Goal: Information Seeking & Learning: Learn about a topic

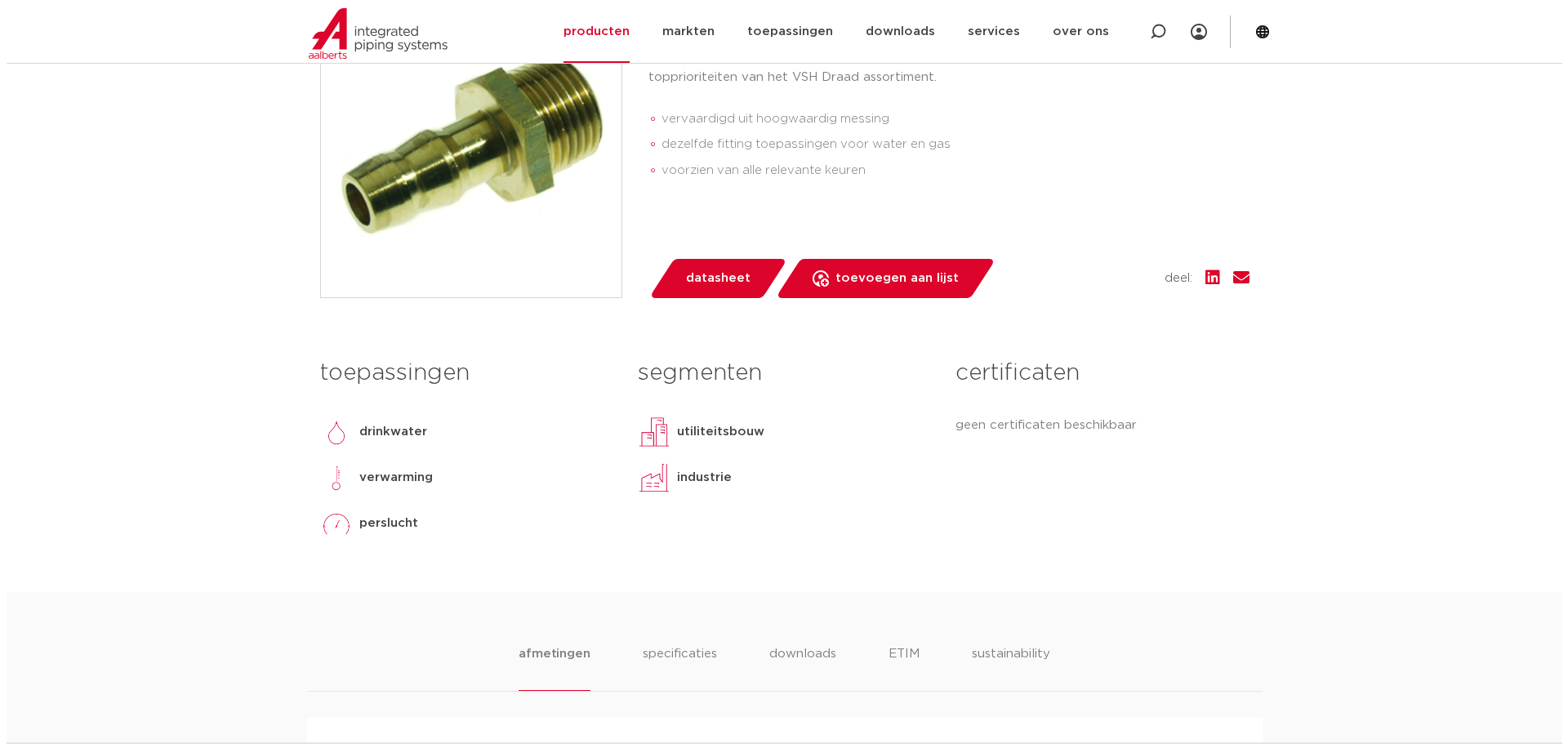
scroll to position [326, 0]
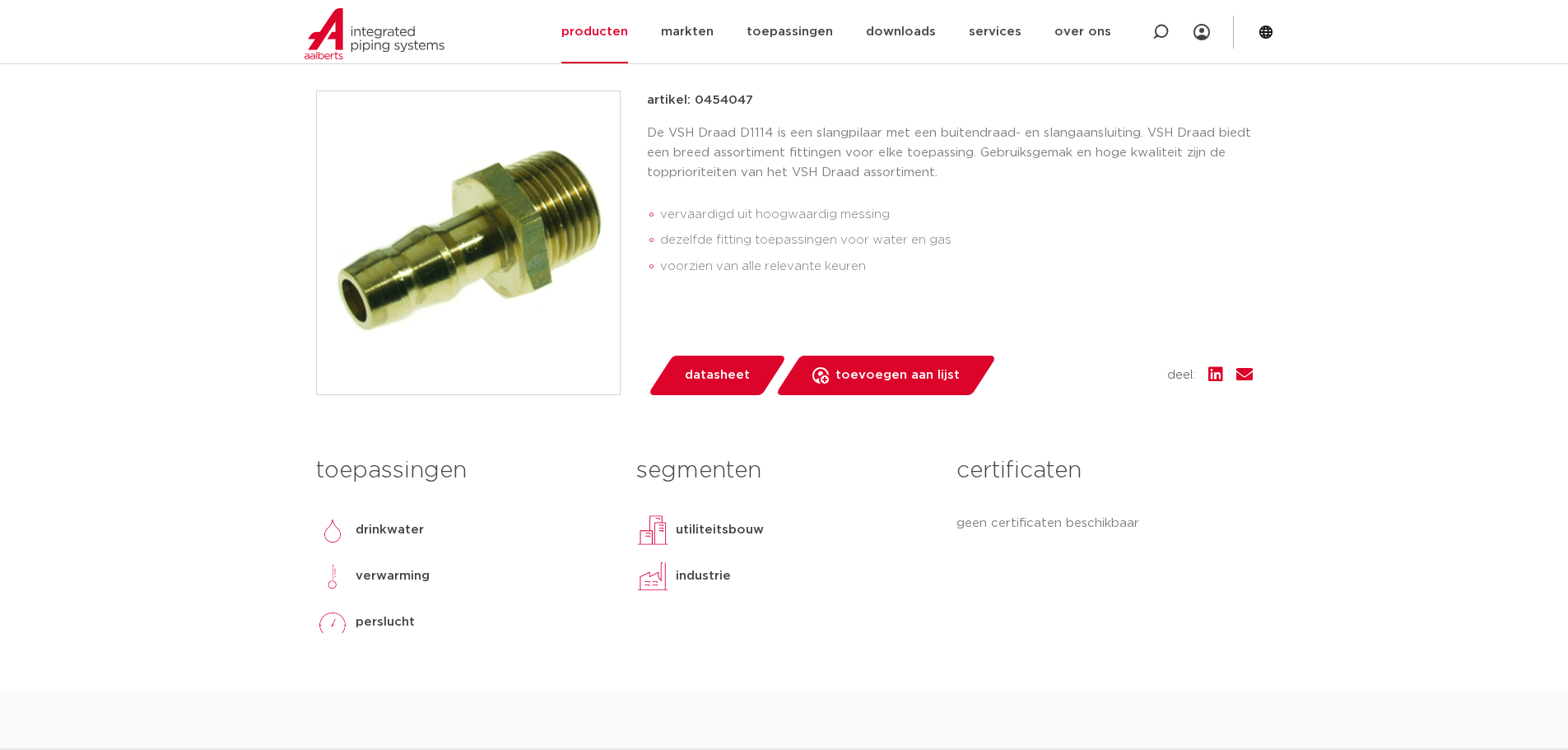
click at [715, 373] on span "datasheet" at bounding box center [717, 375] width 65 height 26
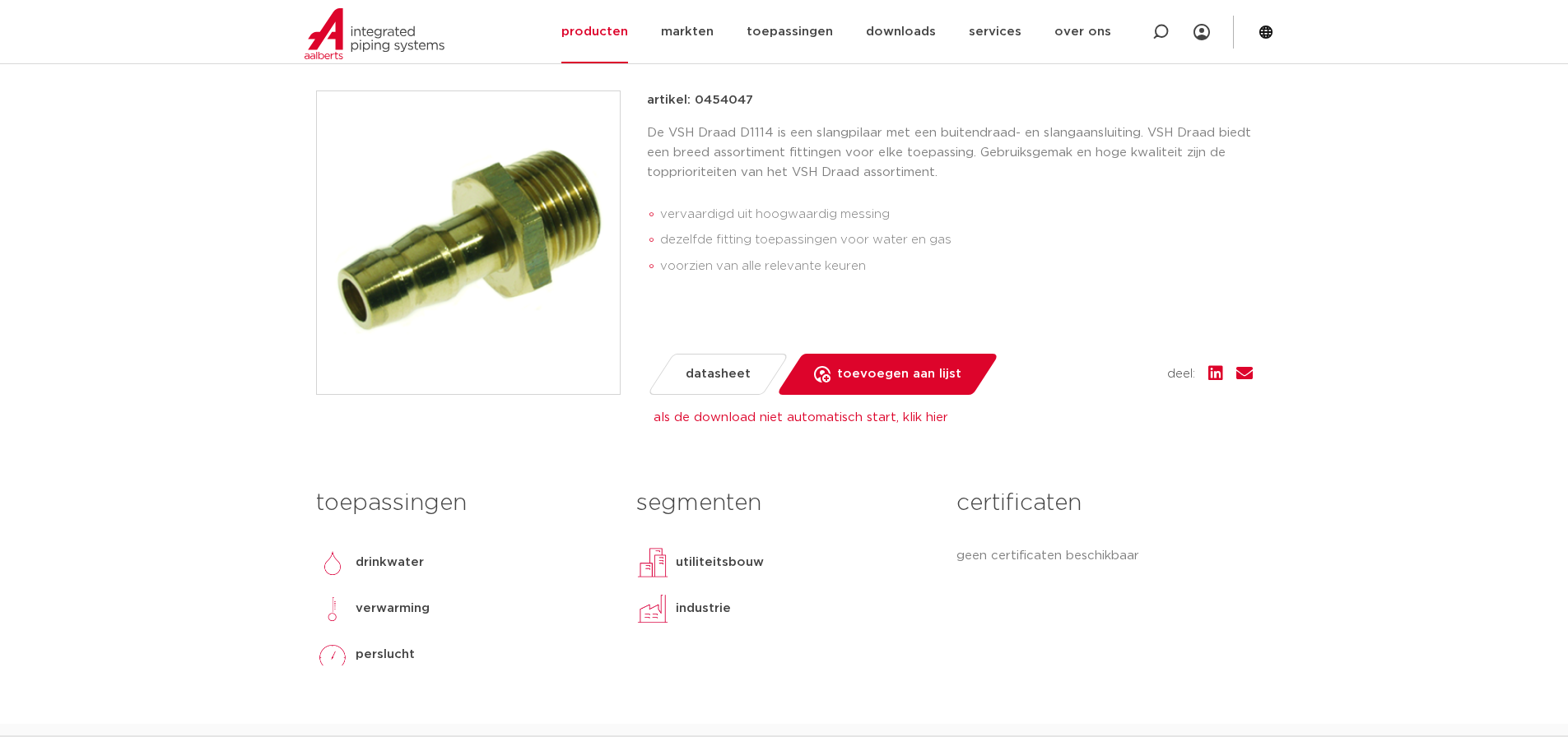
click at [516, 244] on img at bounding box center [469, 243] width 303 height 303
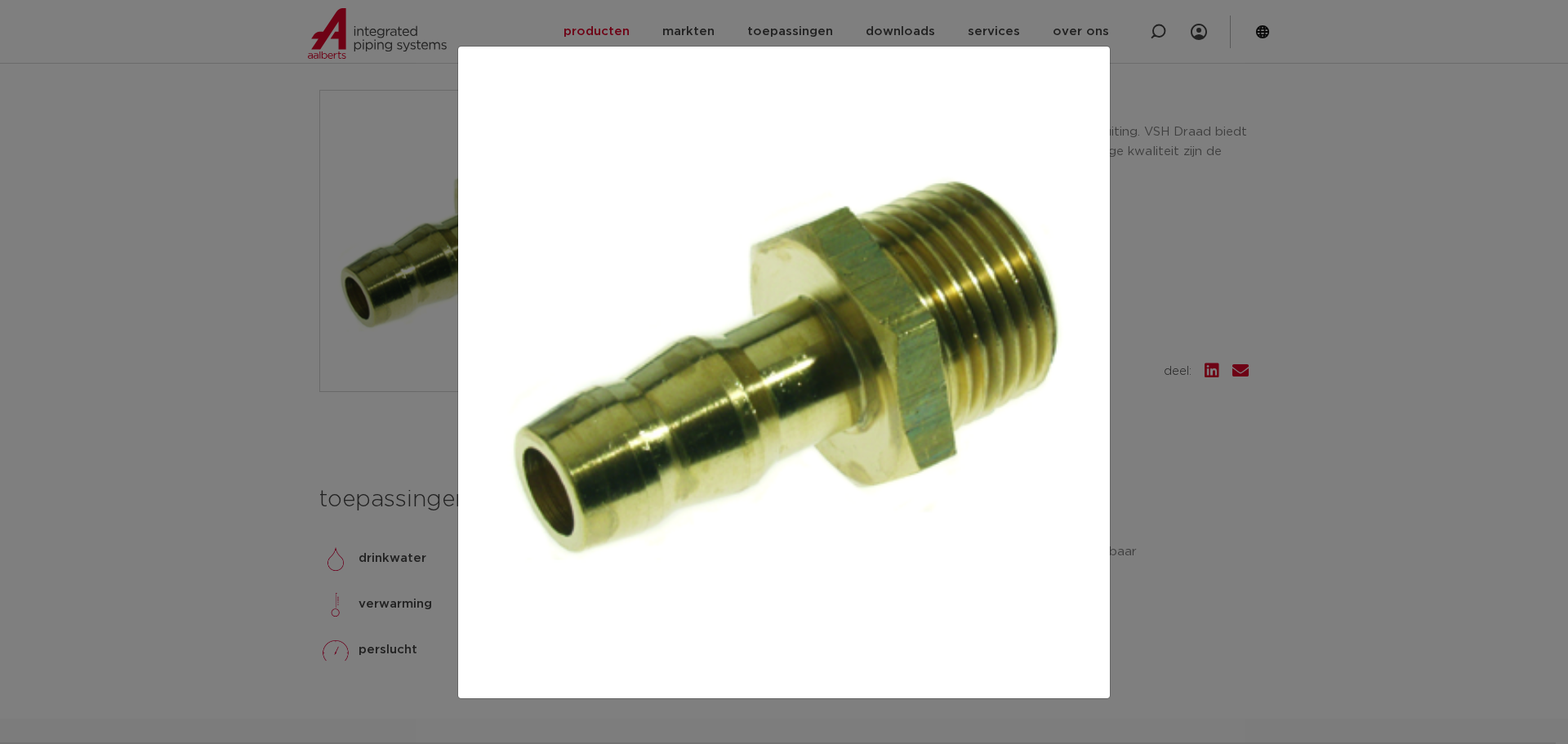
click at [1082, 70] on img at bounding box center [783, 372] width 625 height 625
click at [625, 273] on img at bounding box center [783, 372] width 625 height 625
click at [622, 613] on img at bounding box center [783, 372] width 625 height 625
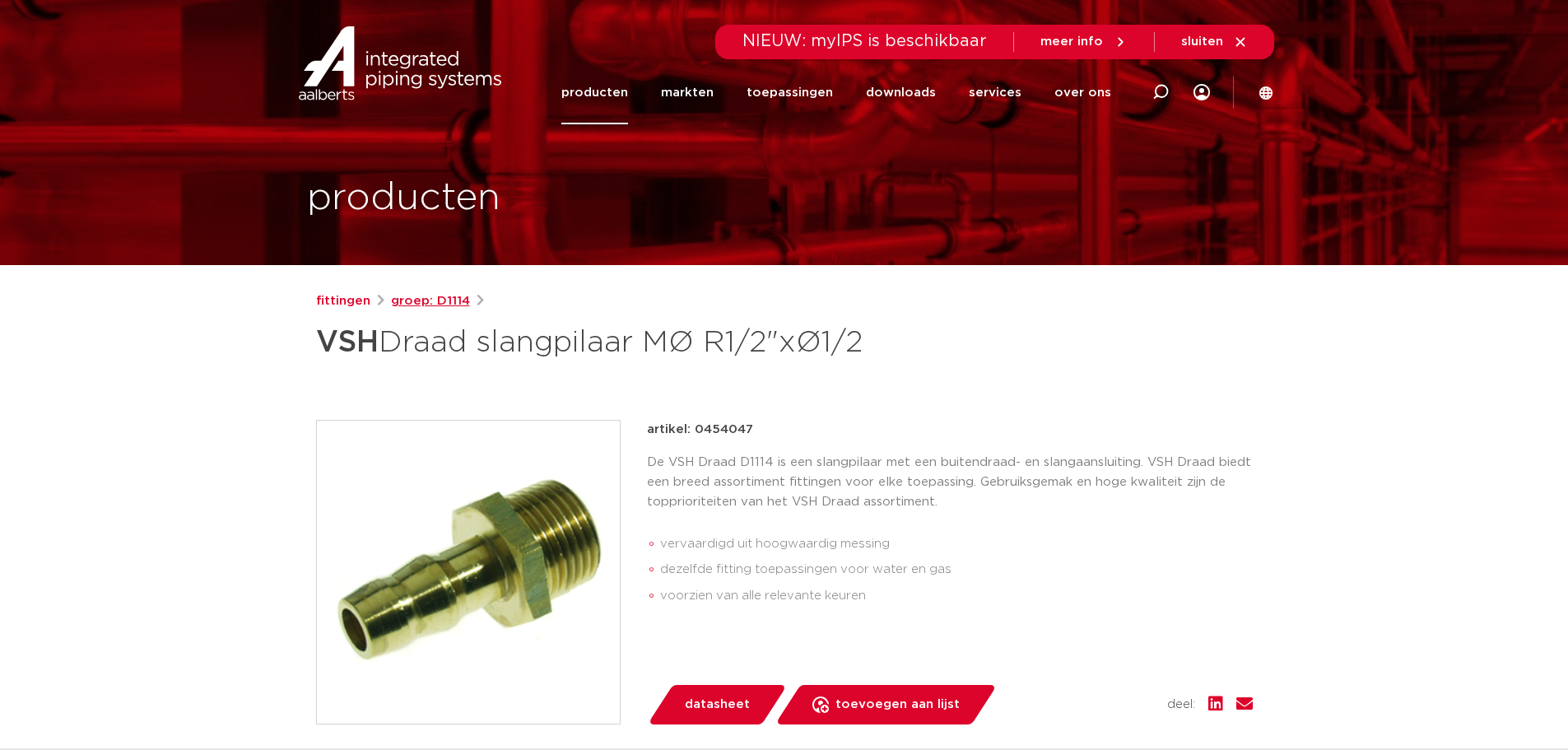
click at [444, 302] on link "groep: D1114" at bounding box center [430, 302] width 79 height 20
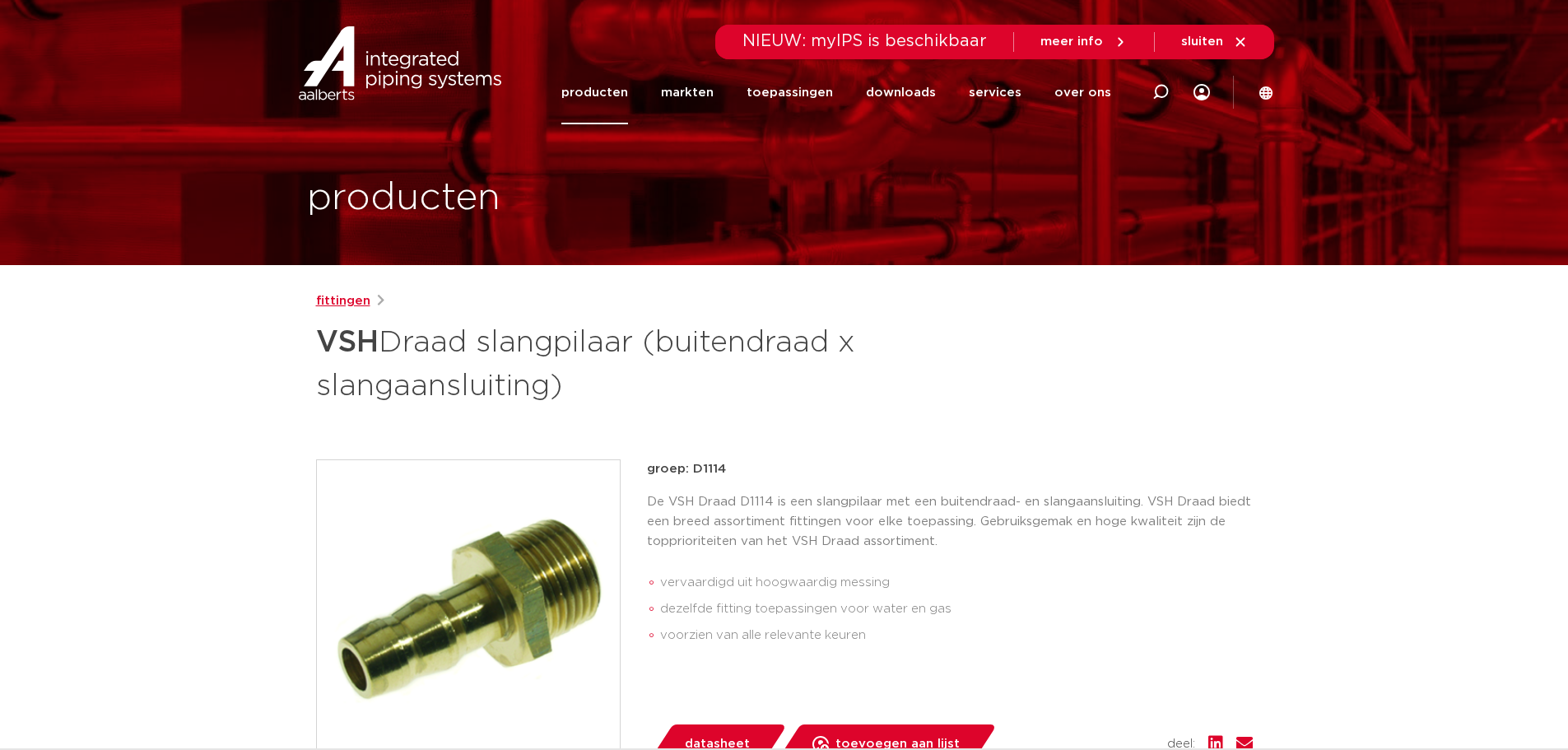
click at [346, 303] on link "fittingen" at bounding box center [344, 302] width 54 height 20
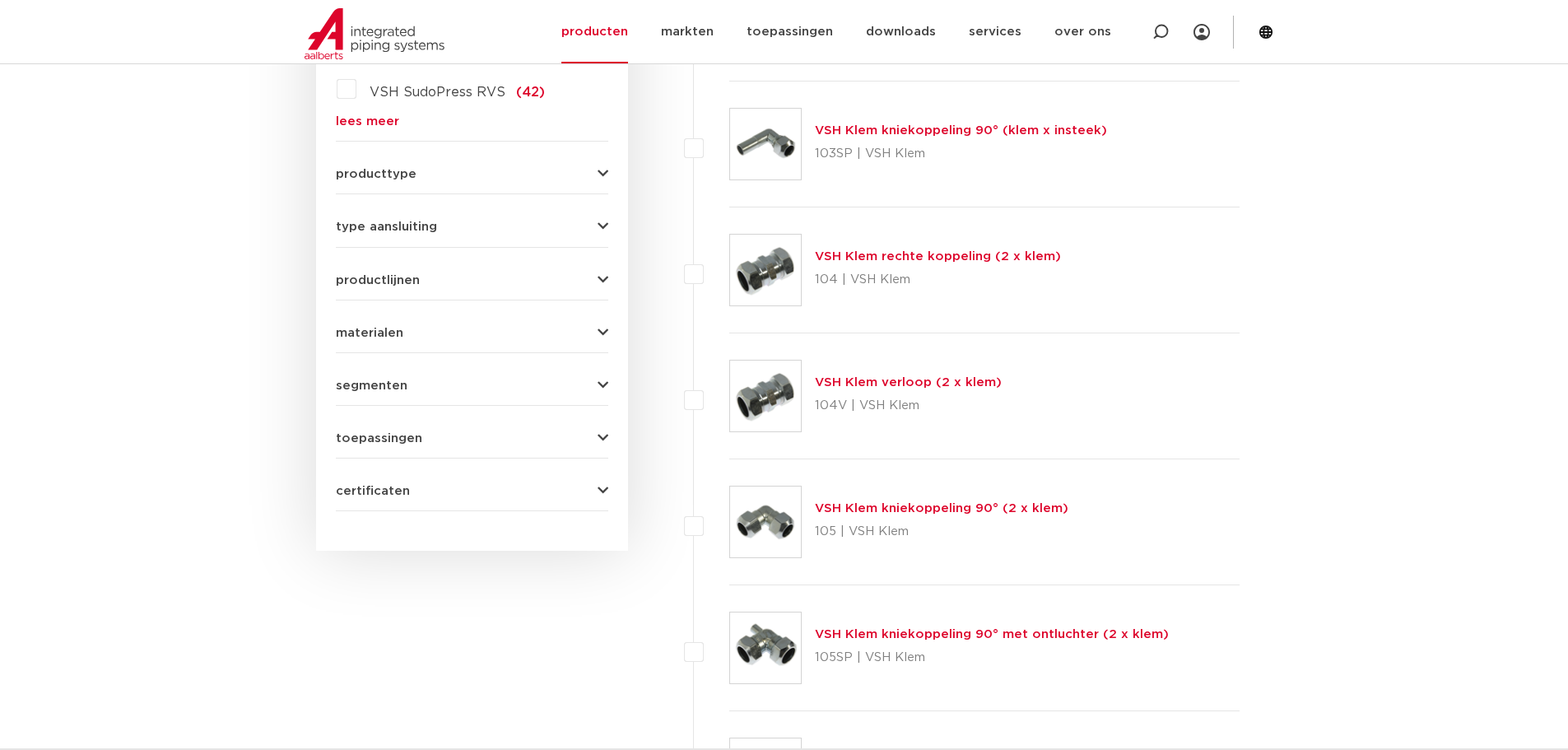
scroll to position [494, 0]
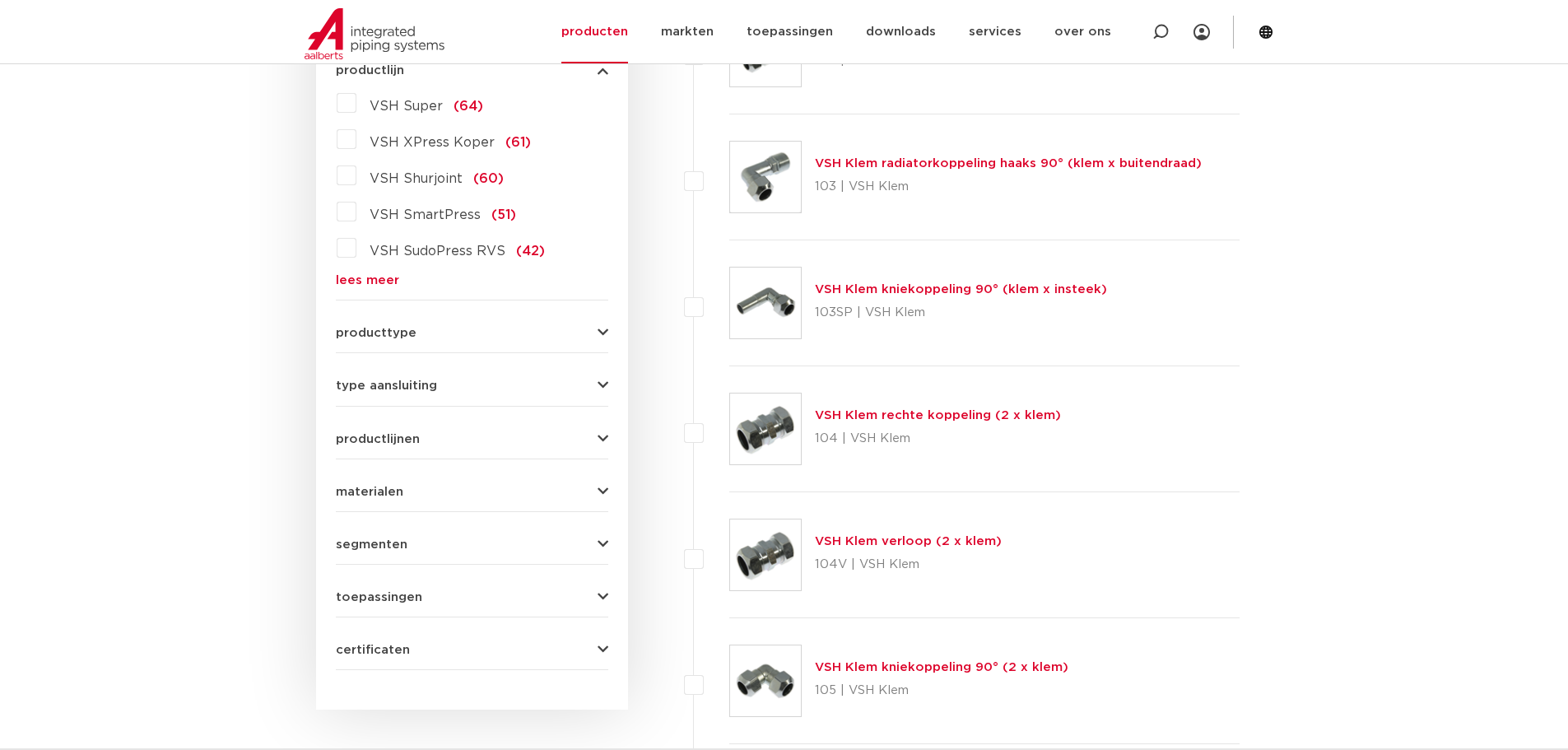
click at [606, 380] on icon "button" at bounding box center [602, 385] width 11 height 12
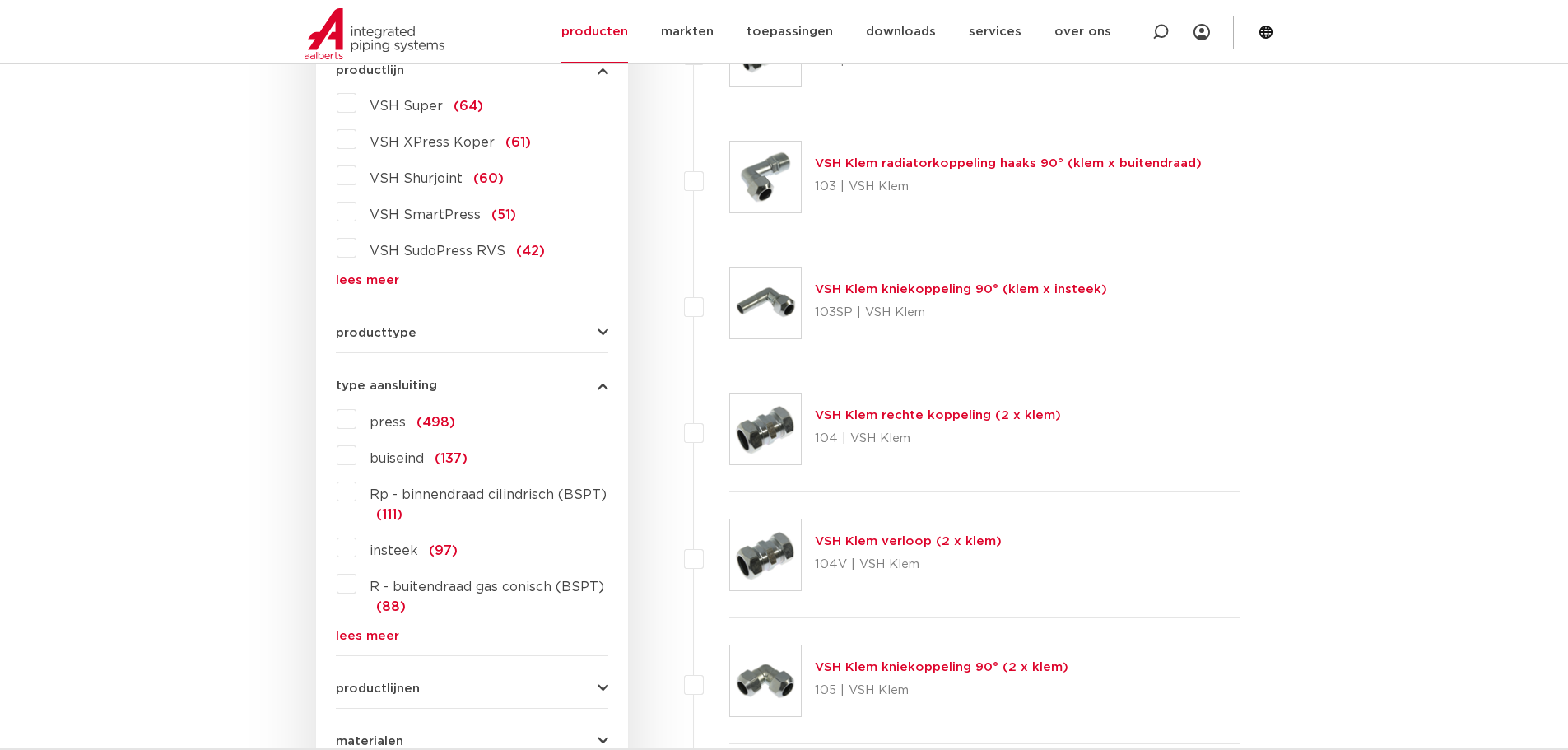
click at [606, 382] on icon "button" at bounding box center [602, 385] width 11 height 12
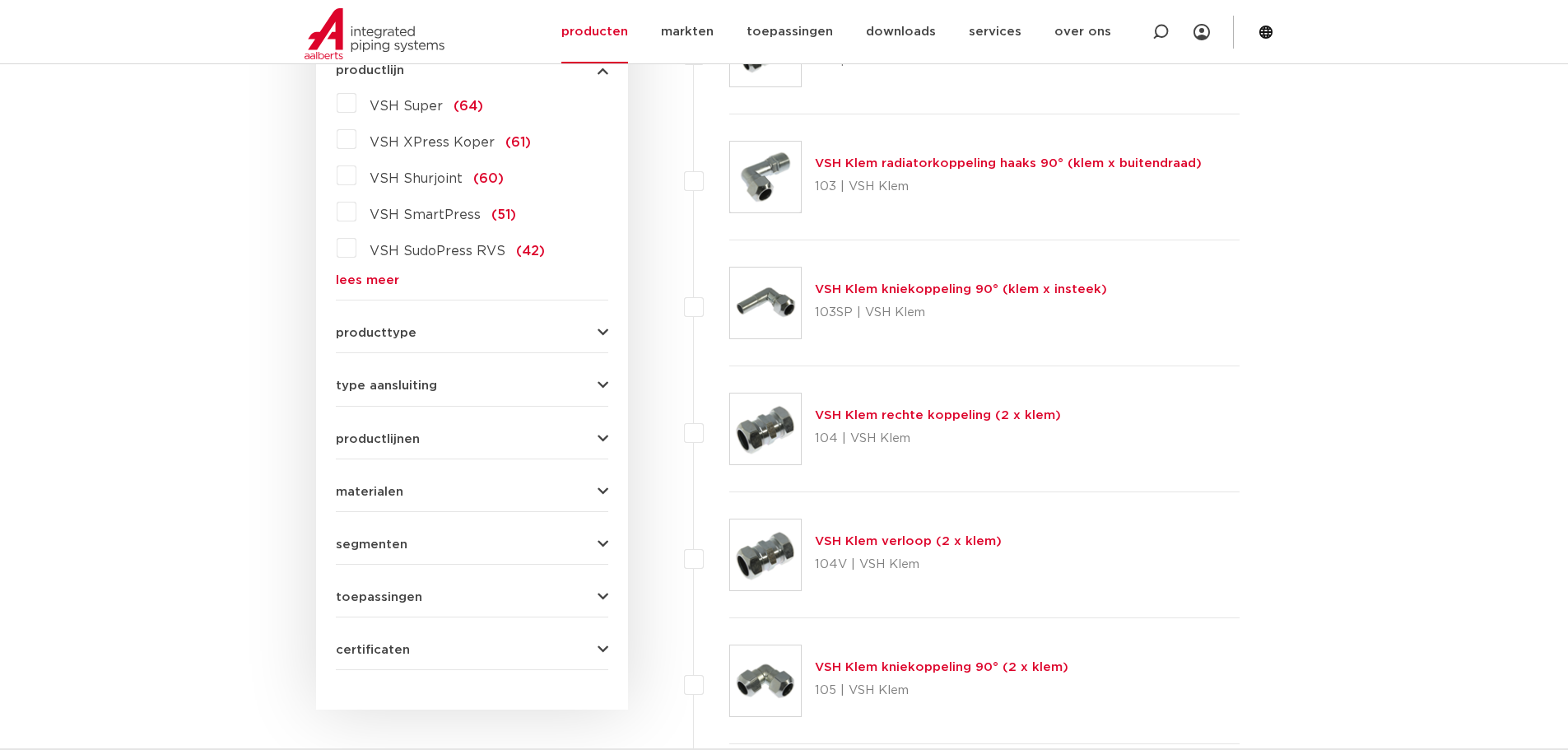
click at [604, 436] on icon "button" at bounding box center [602, 438] width 11 height 12
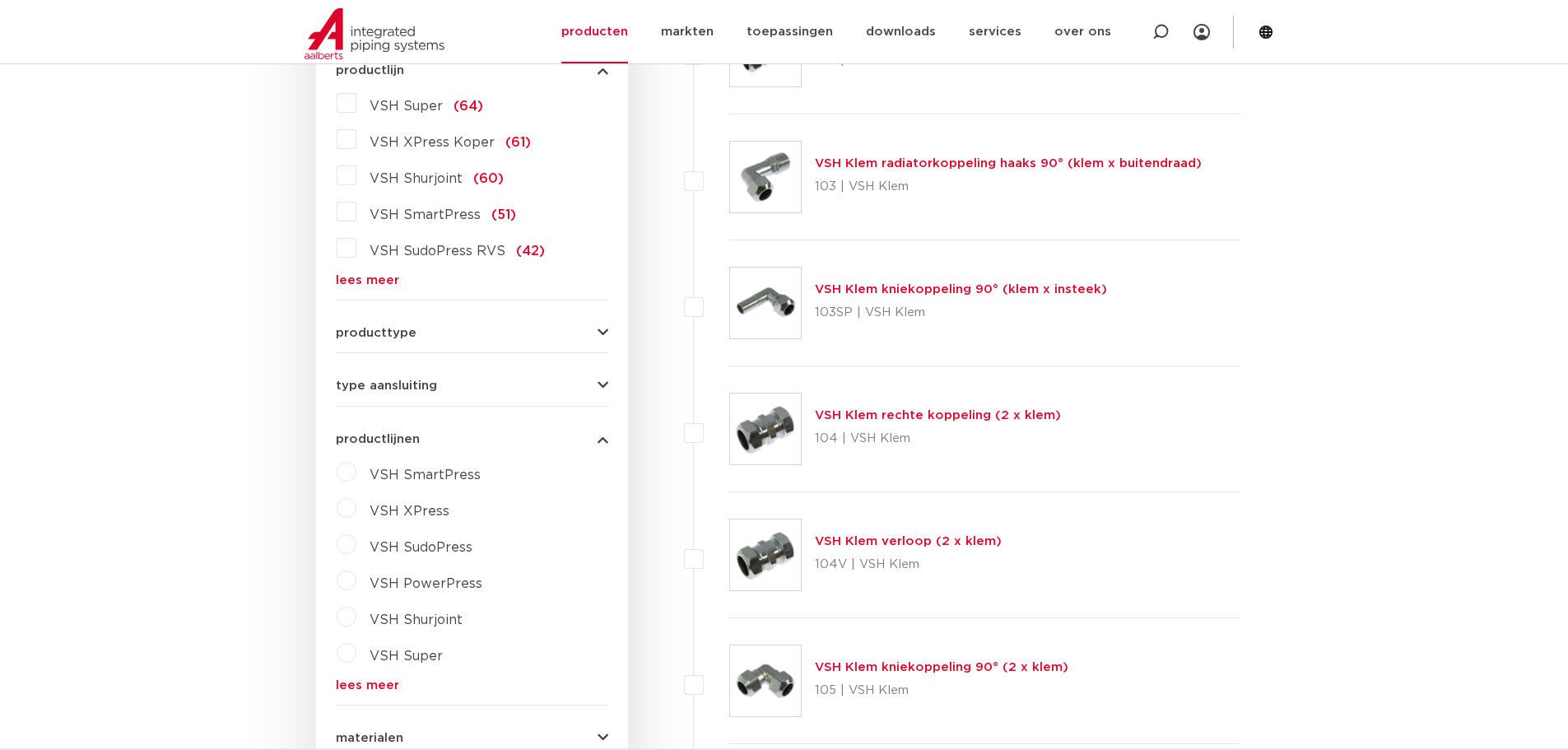
click at [604, 436] on icon "button" at bounding box center [602, 438] width 11 height 12
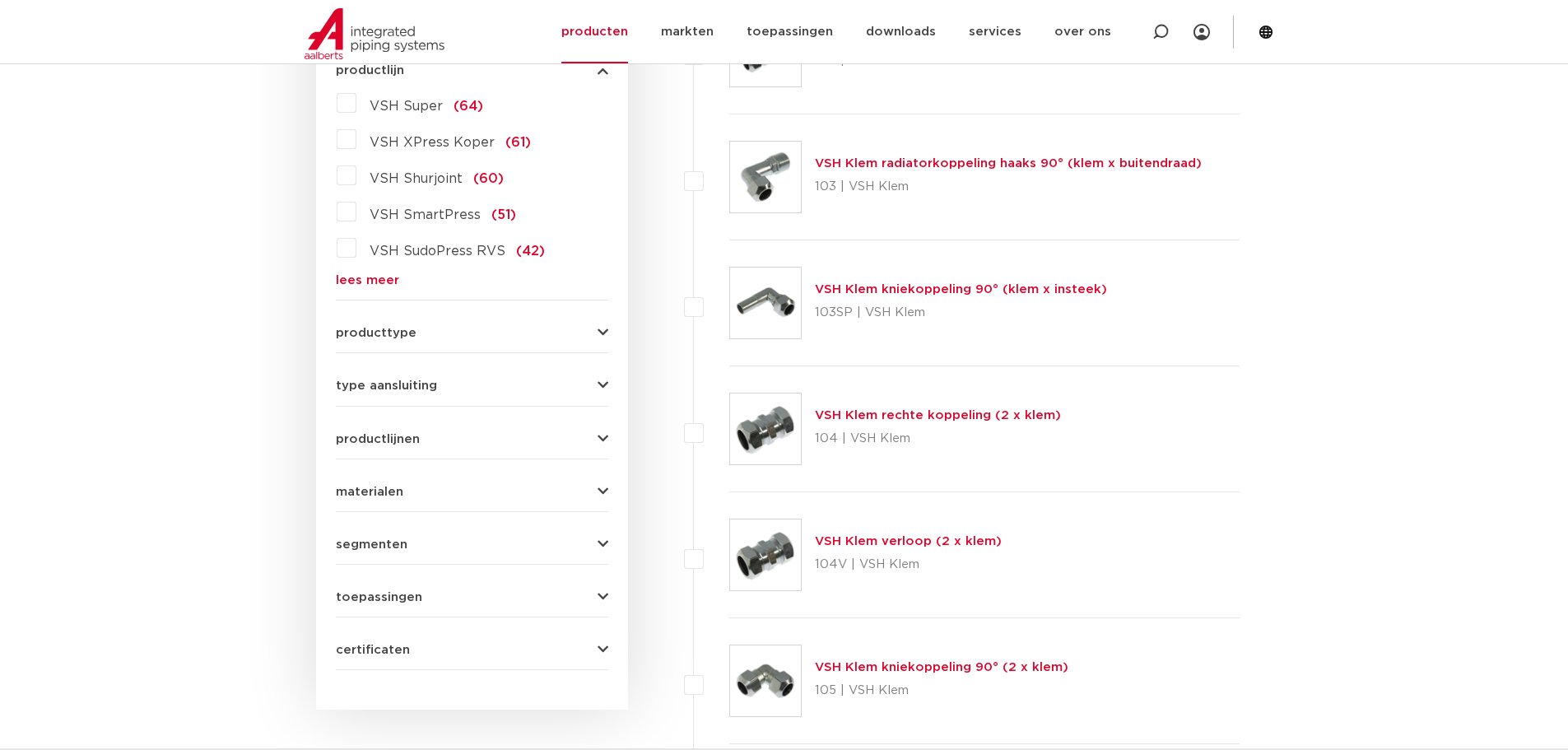
click at [603, 490] on icon "button" at bounding box center [602, 491] width 11 height 12
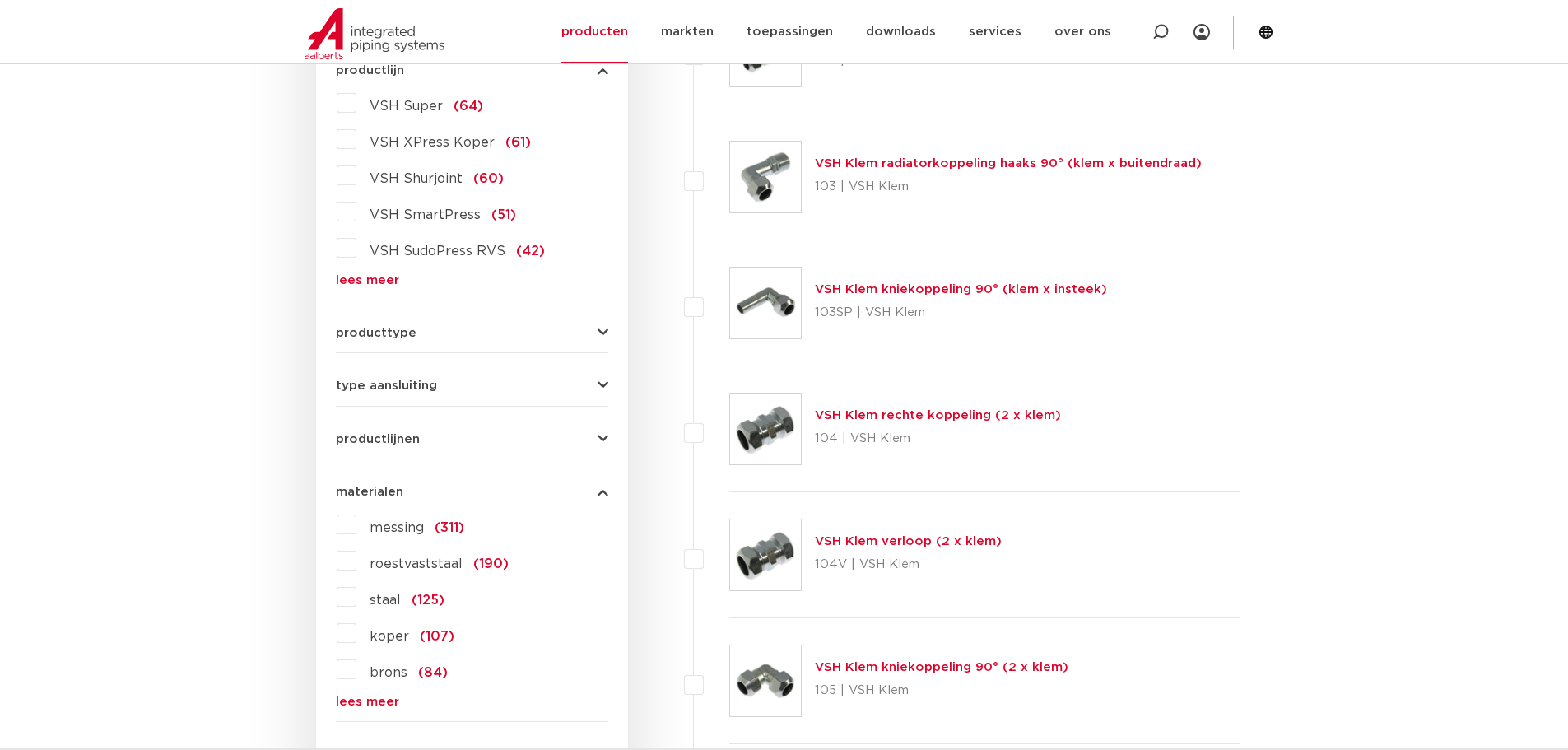
click at [603, 491] on icon "button" at bounding box center [602, 491] width 11 height 12
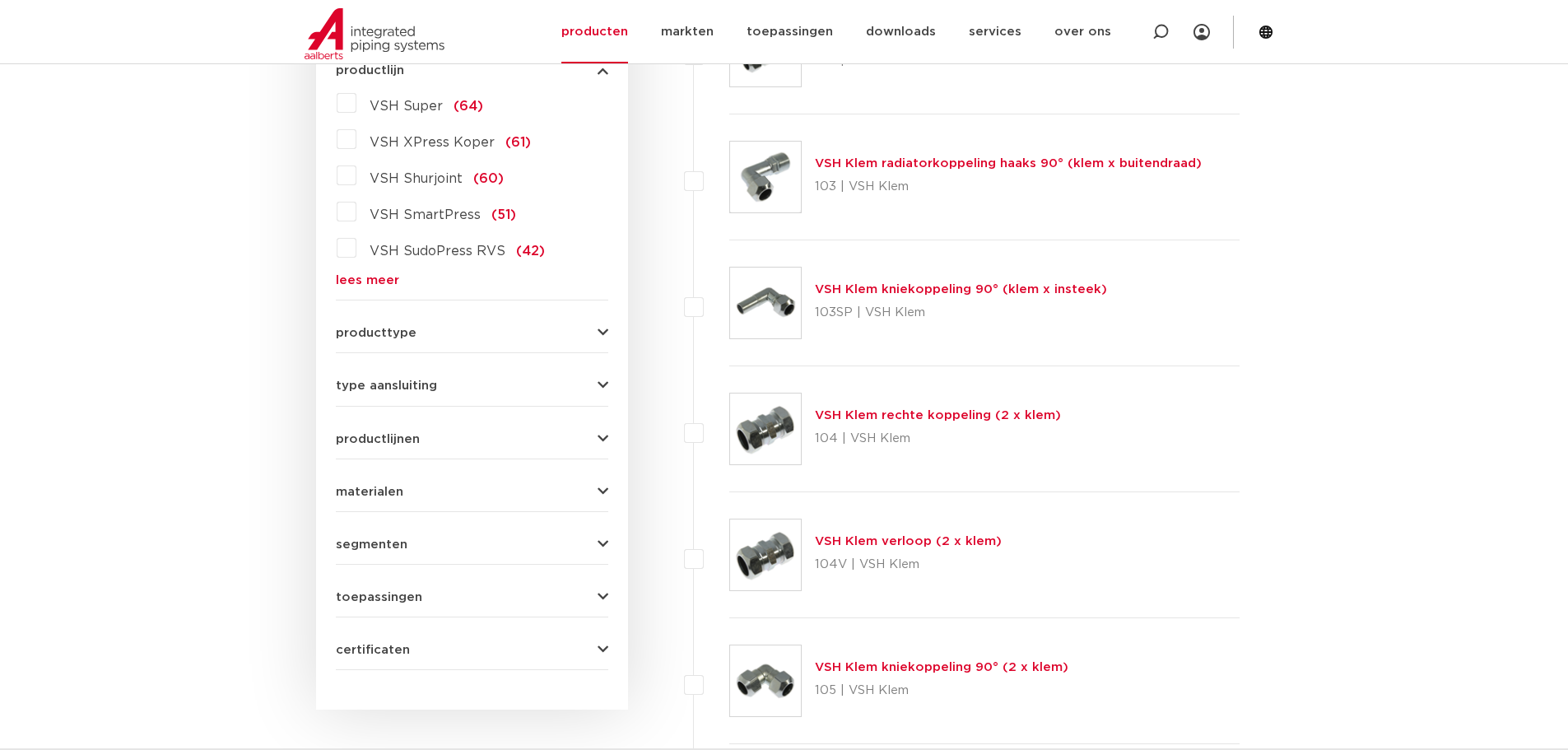
click at [605, 545] on icon "button" at bounding box center [602, 544] width 11 height 12
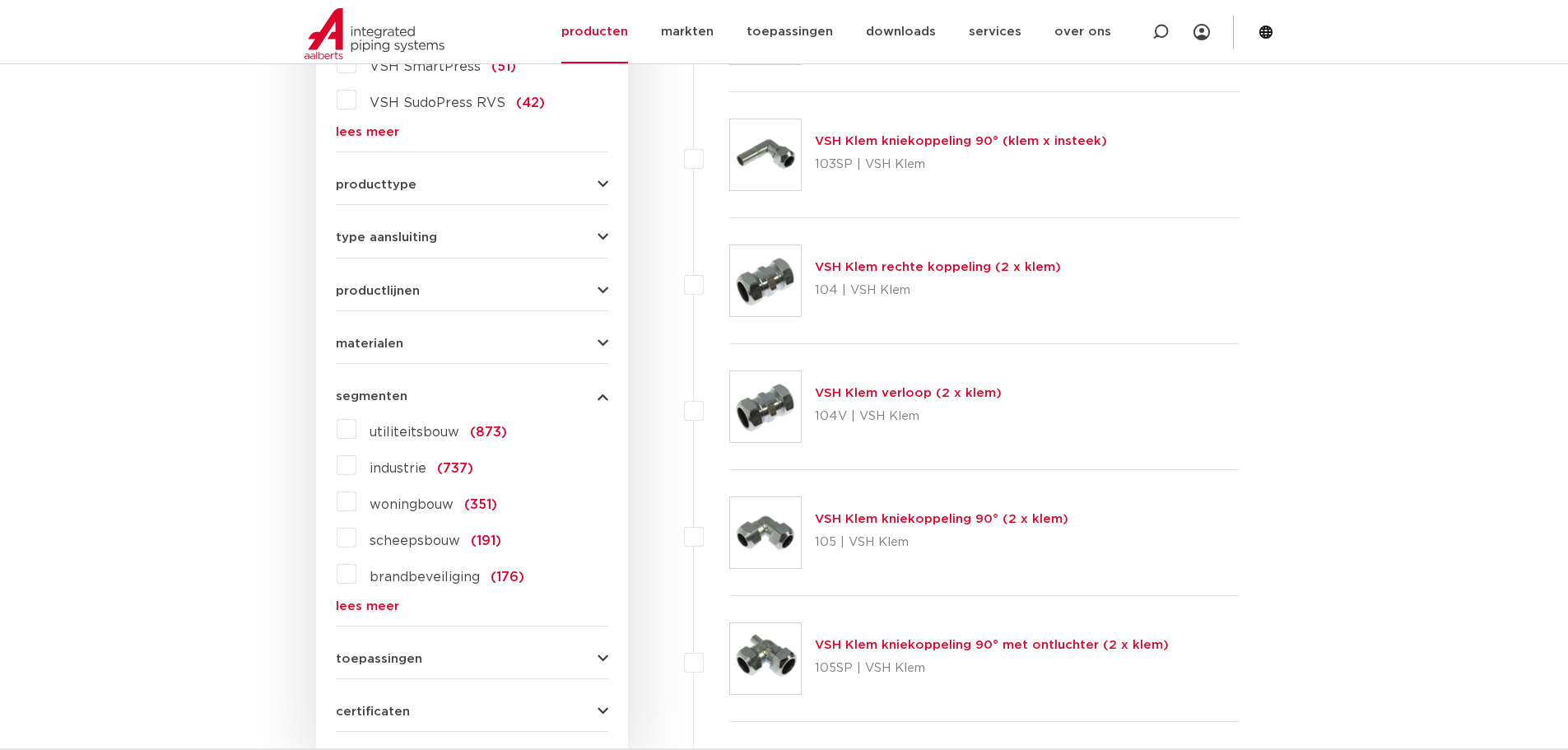
scroll to position [741, 0]
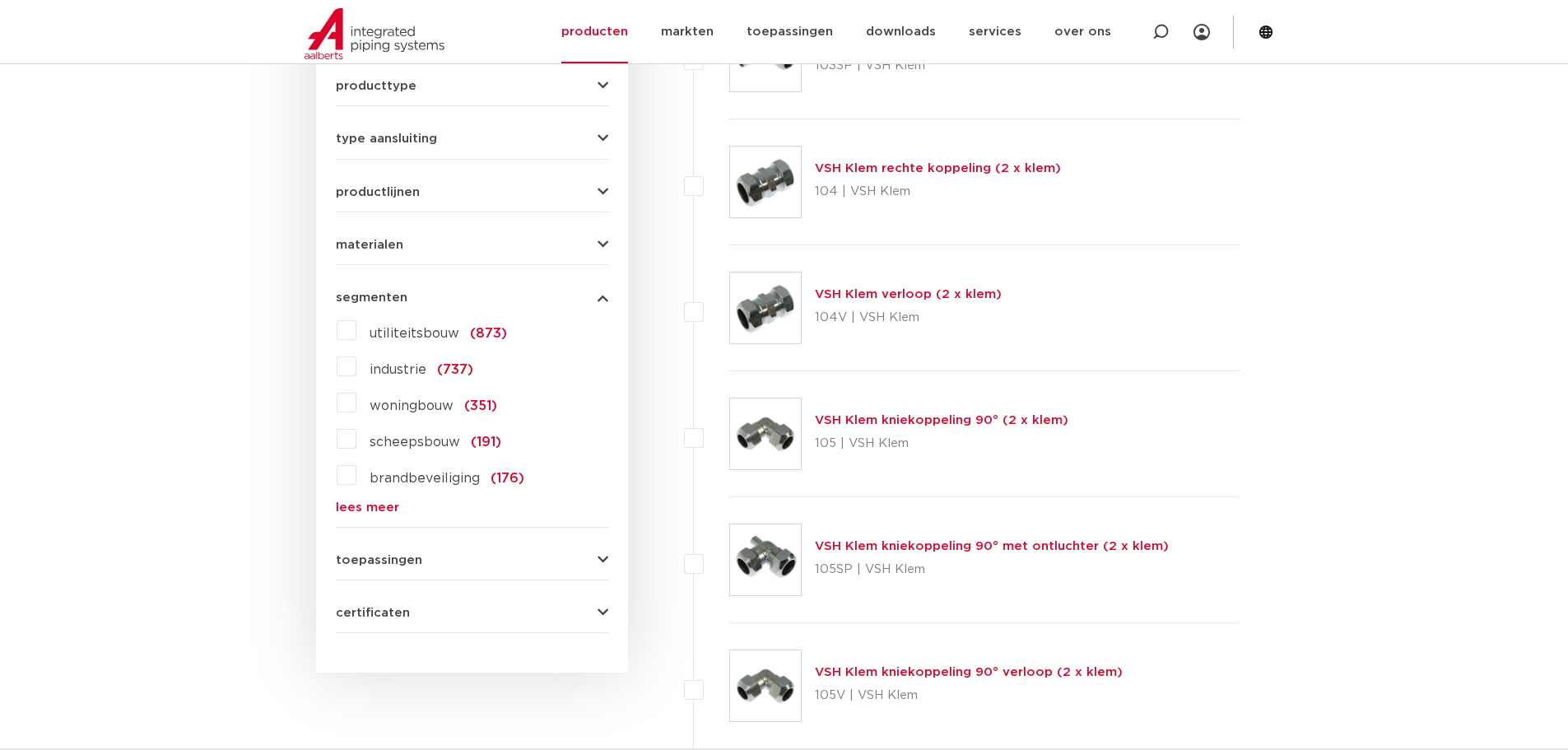
click at [601, 558] on icon "button" at bounding box center [602, 560] width 11 height 12
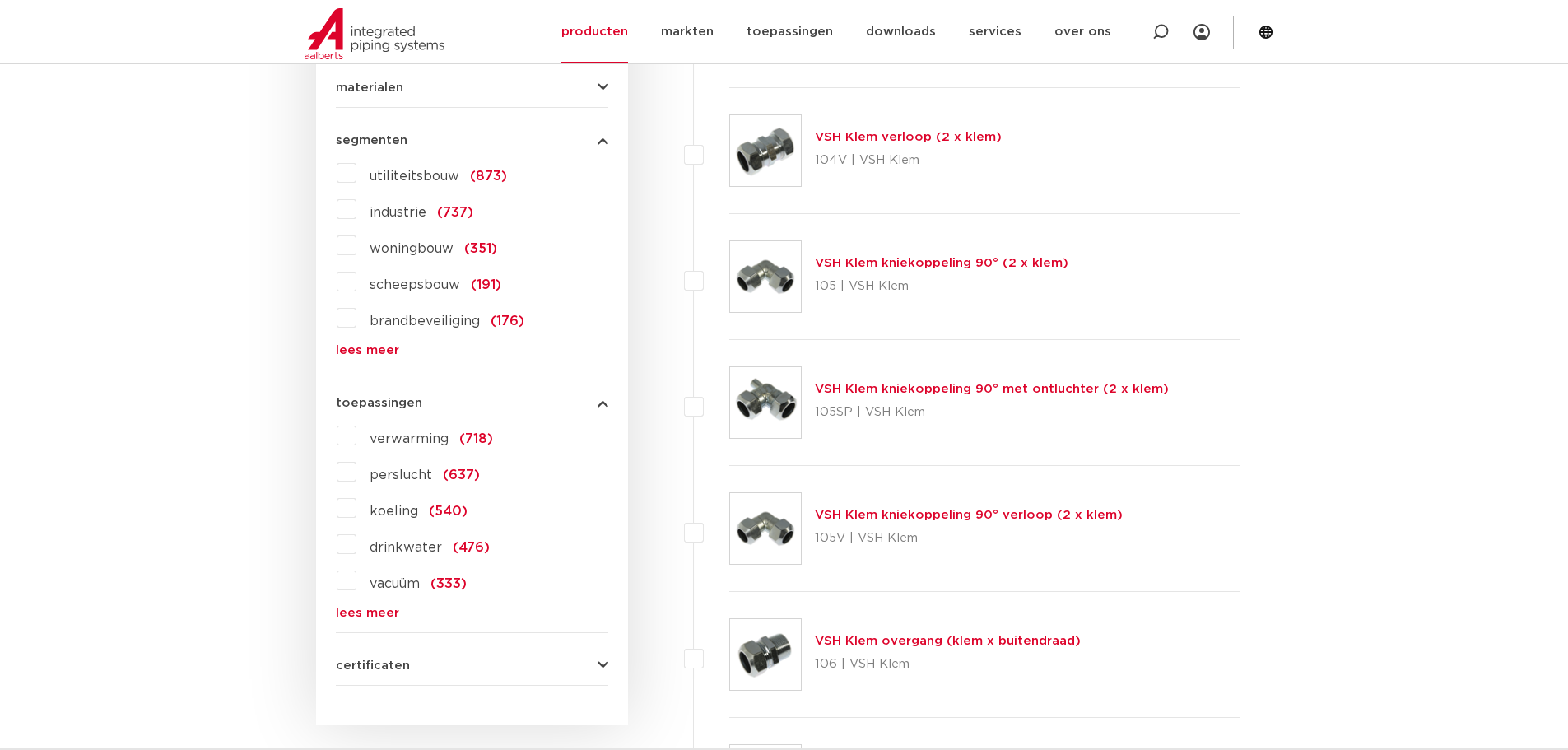
scroll to position [987, 0]
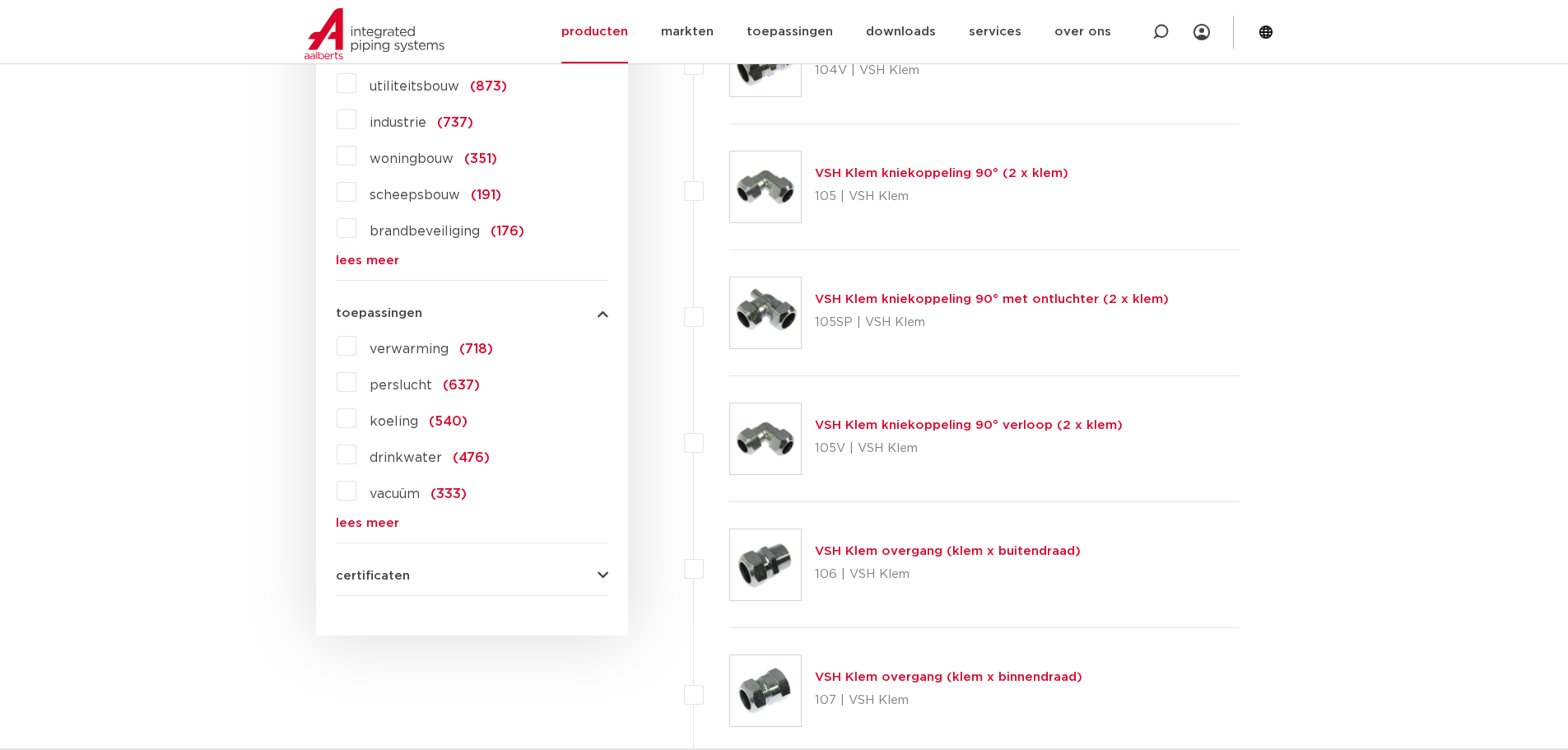
click at [605, 316] on icon "button" at bounding box center [602, 313] width 11 height 12
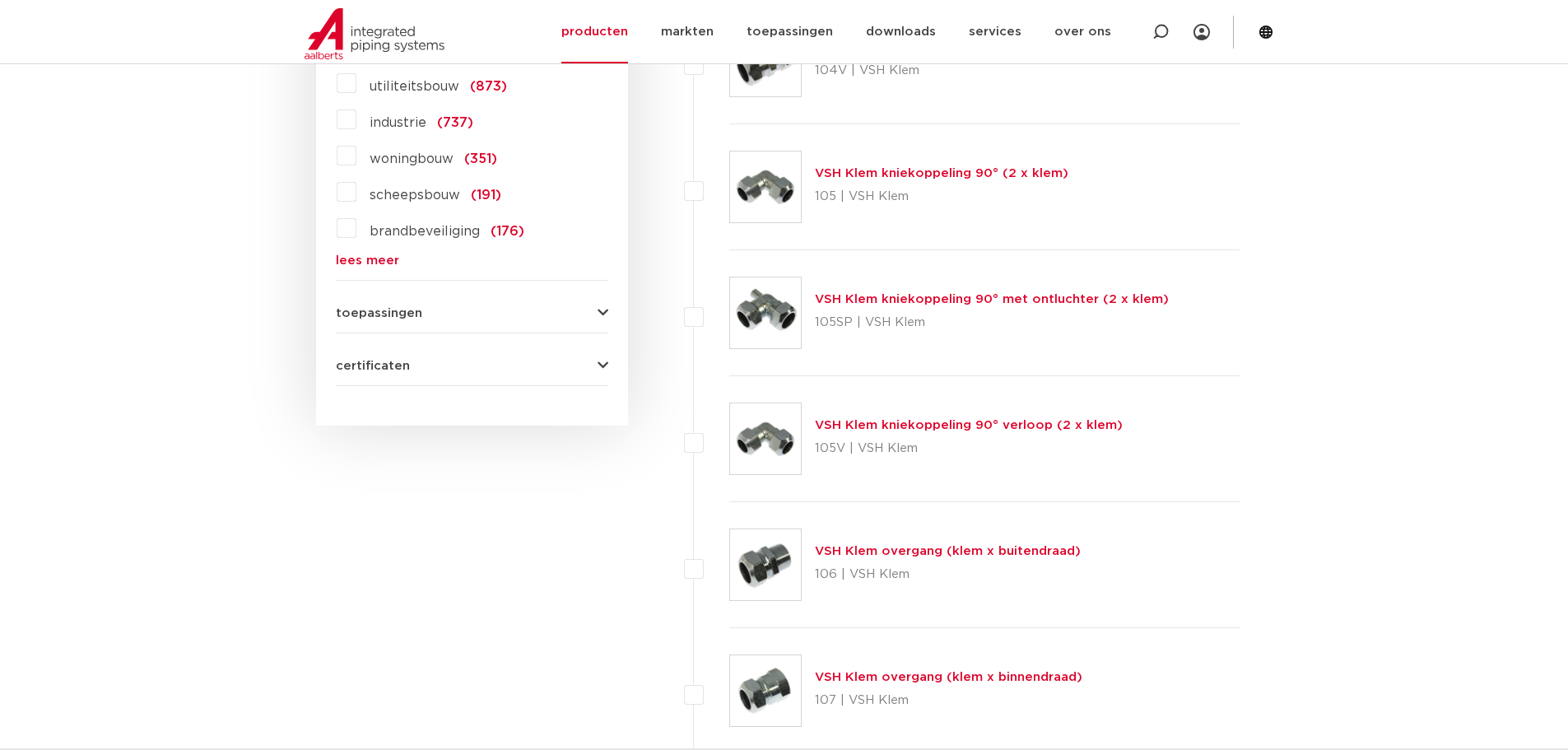
click at [604, 359] on icon "button" at bounding box center [602, 365] width 11 height 12
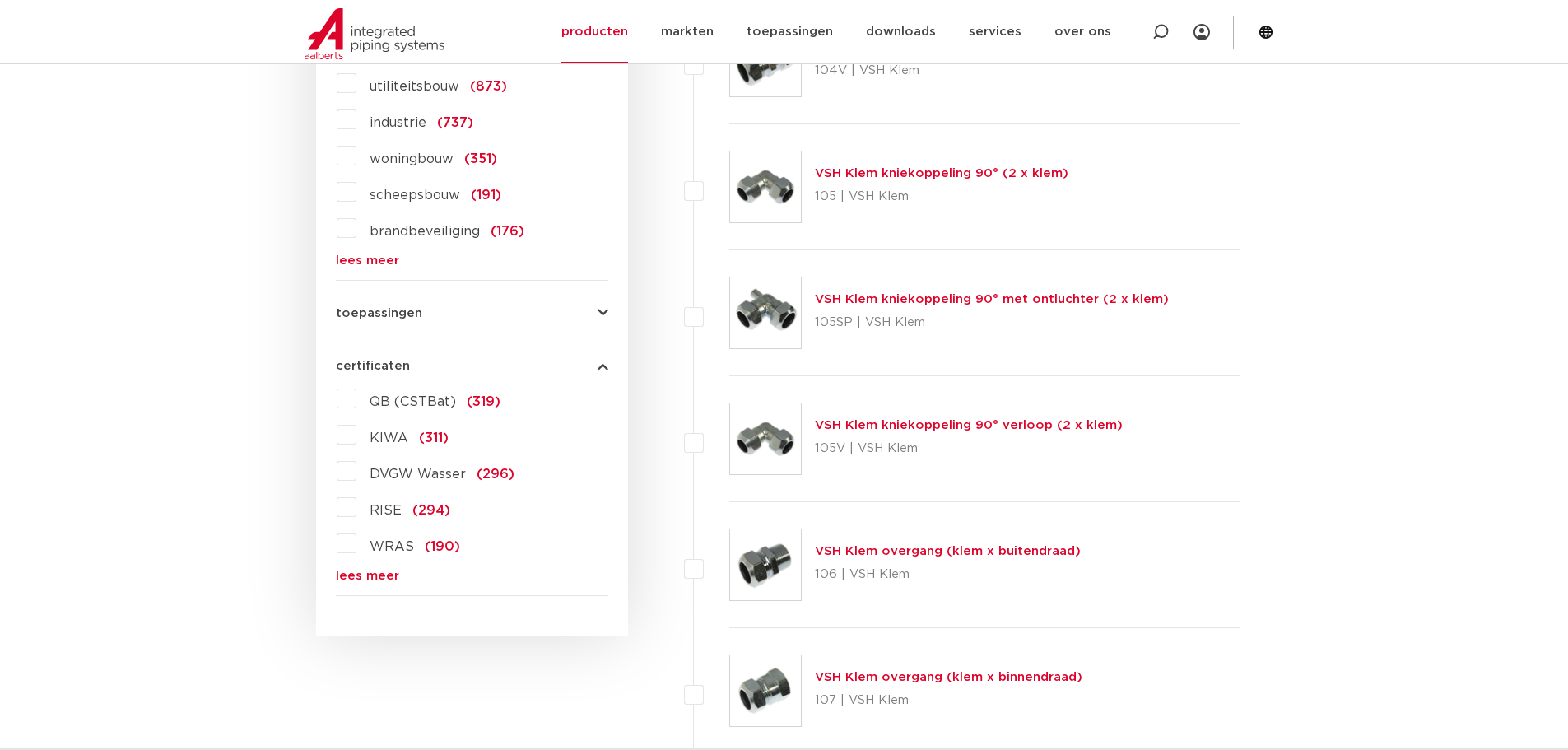
click at [606, 364] on icon "button" at bounding box center [602, 365] width 11 height 12
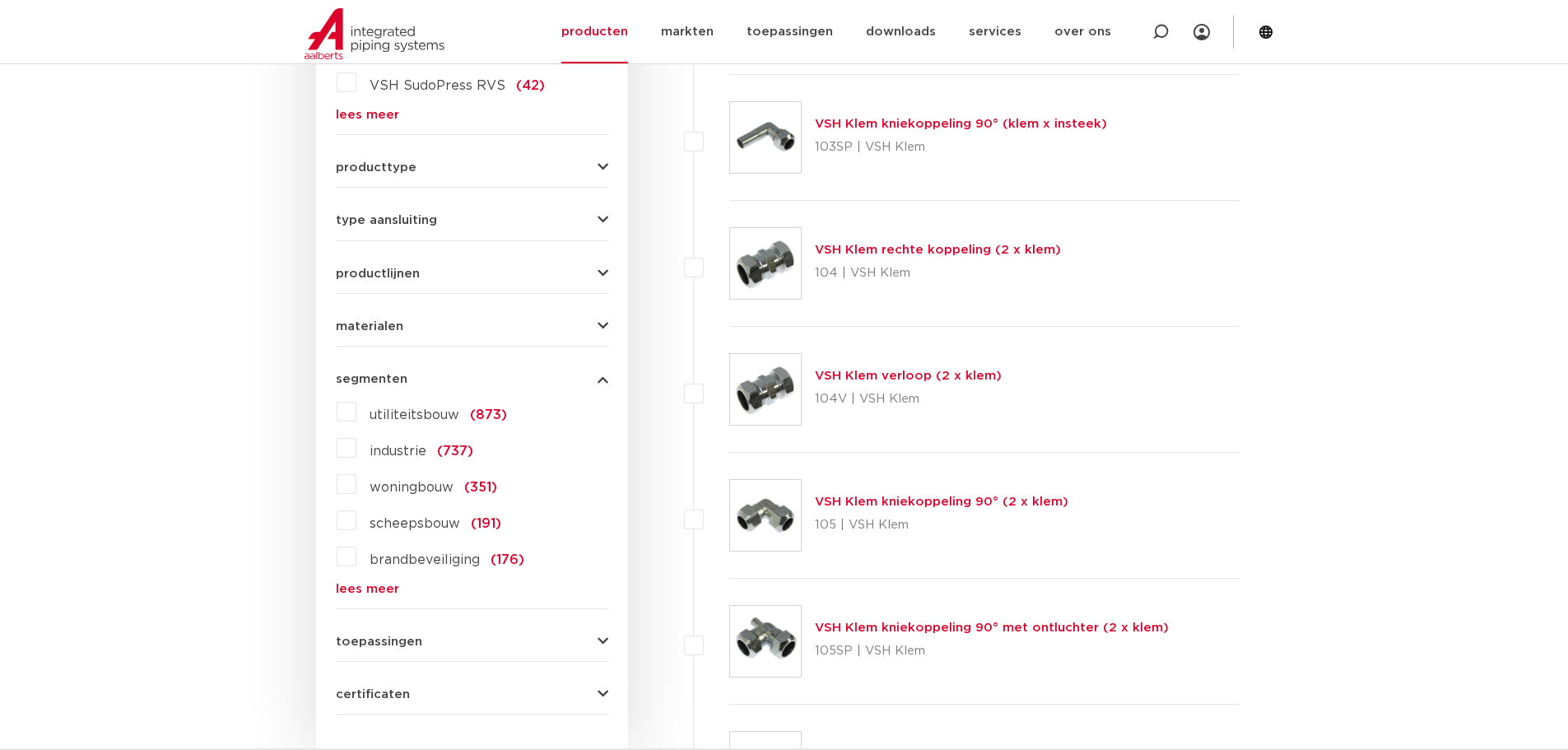
scroll to position [659, 0]
click at [606, 380] on icon "button" at bounding box center [602, 379] width 11 height 12
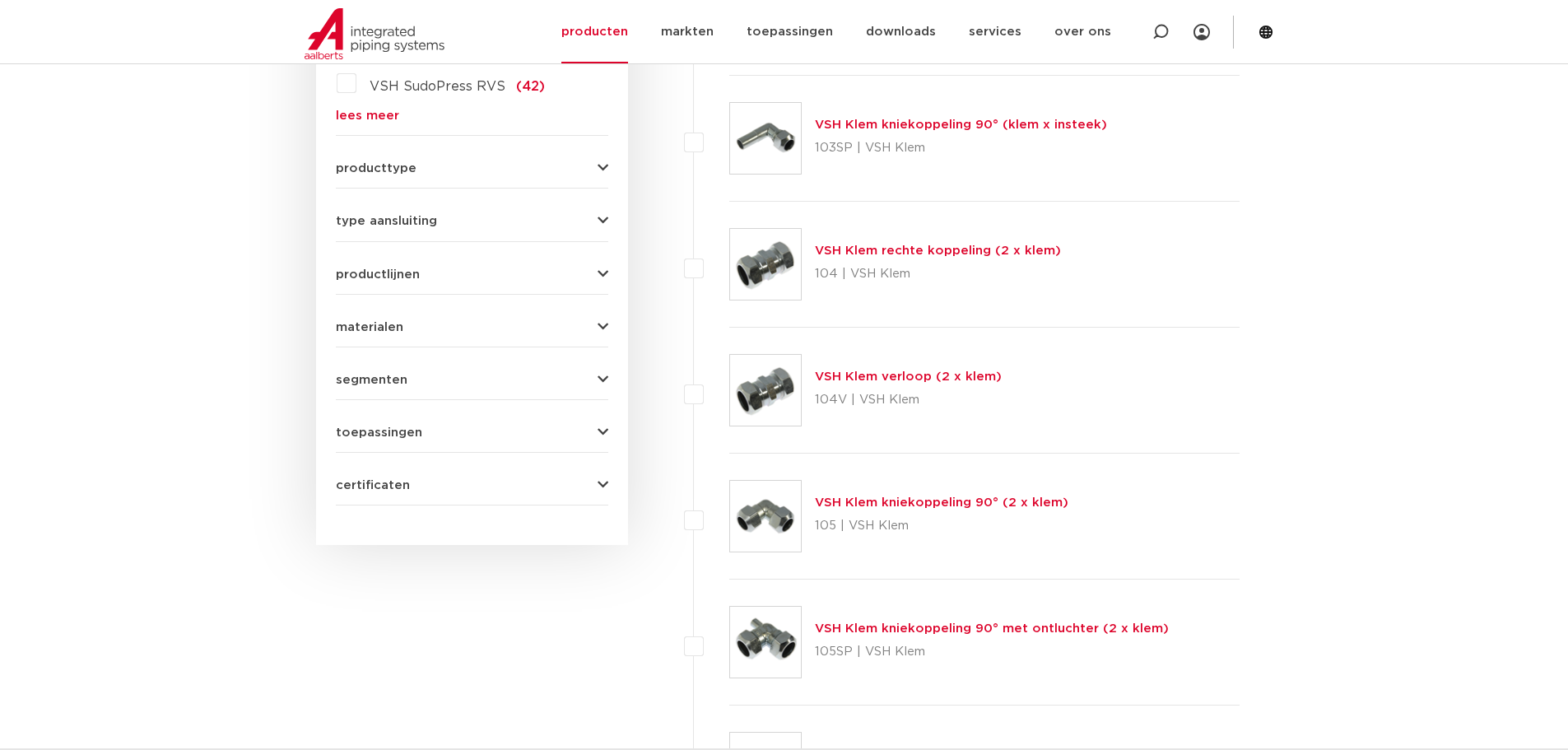
click at [605, 275] on icon "button" at bounding box center [602, 274] width 11 height 12
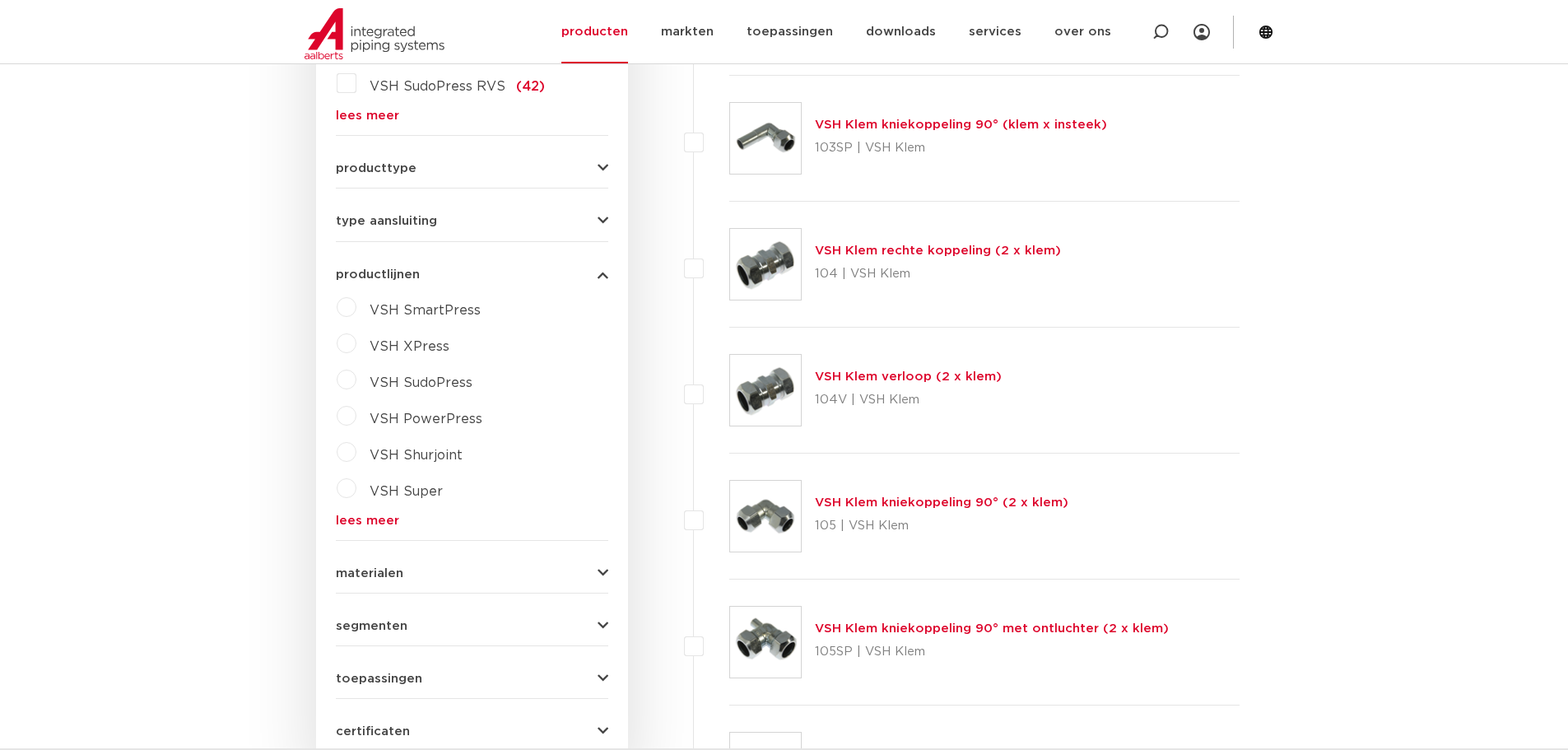
click at [355, 519] on link "lees meer" at bounding box center [471, 520] width 273 height 12
click at [603, 275] on icon "button" at bounding box center [602, 274] width 11 height 12
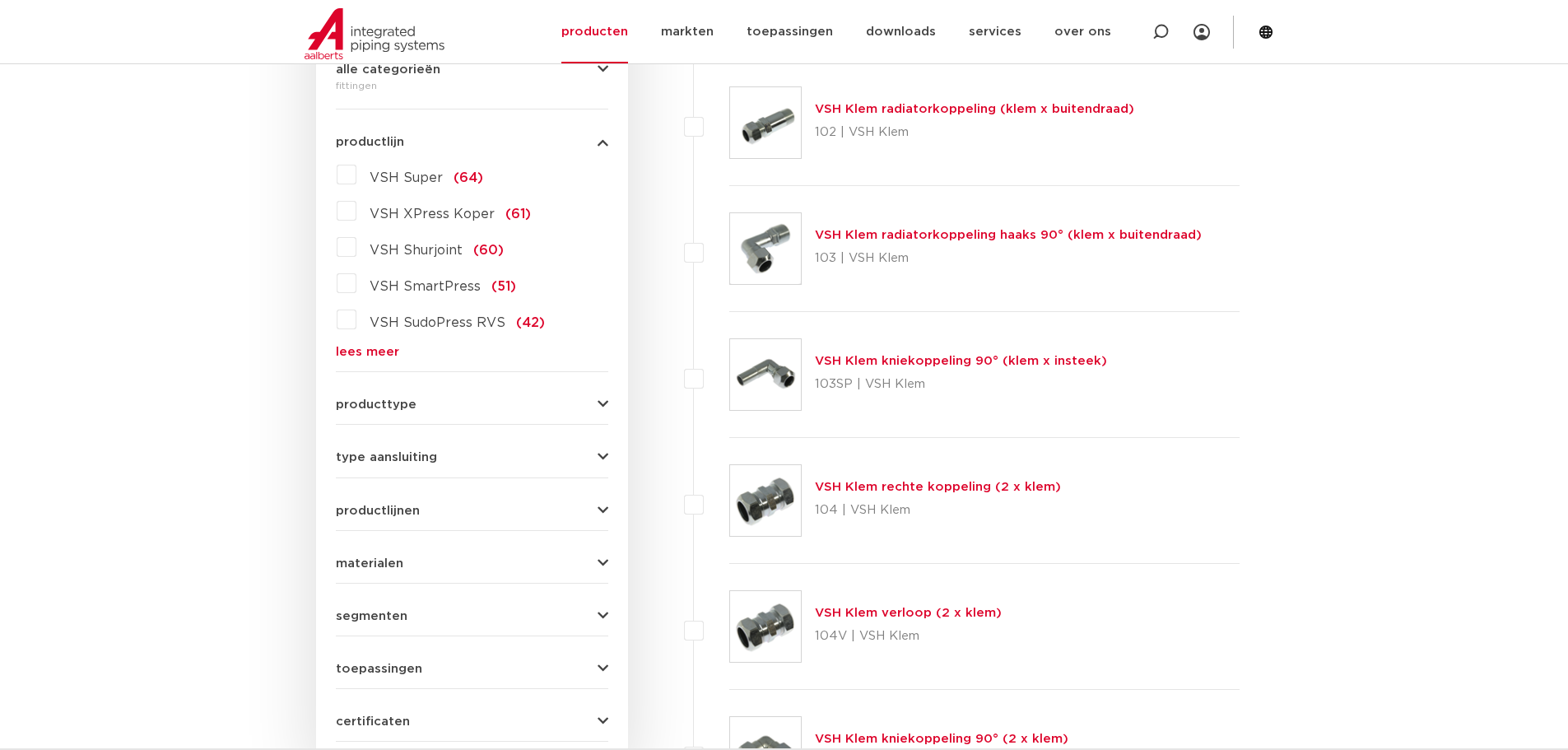
scroll to position [411, 0]
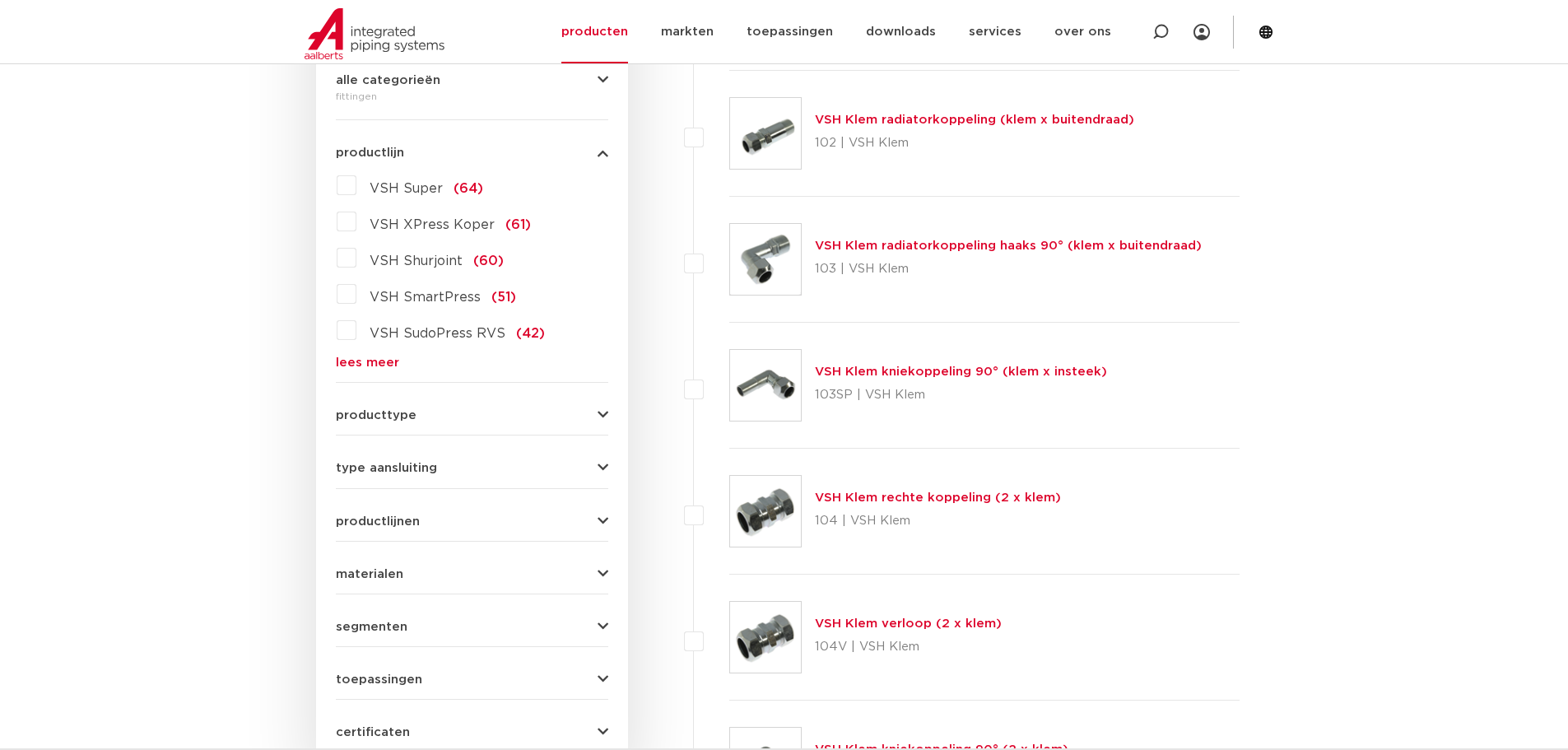
click at [603, 462] on icon "button" at bounding box center [602, 467] width 11 height 12
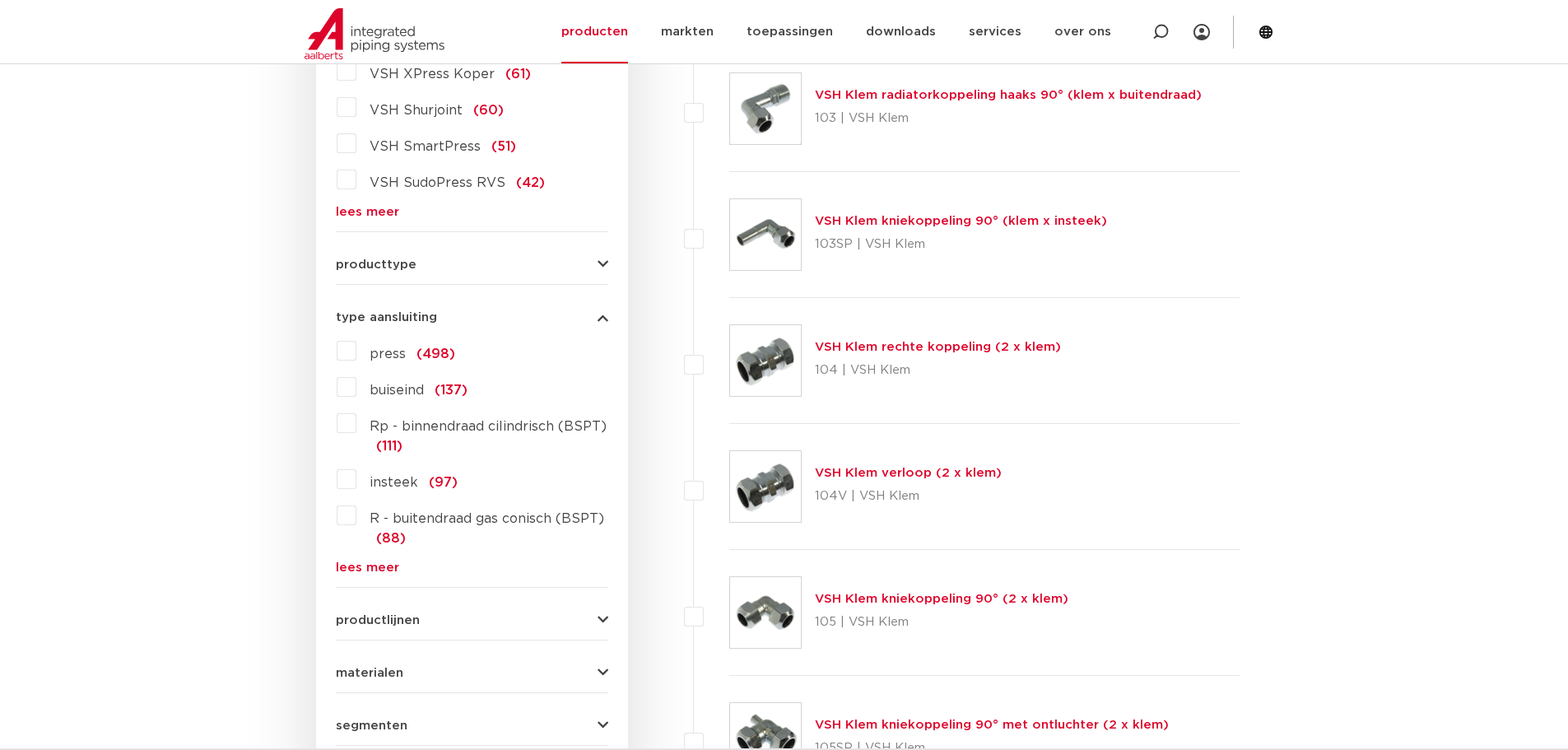
scroll to position [659, 0]
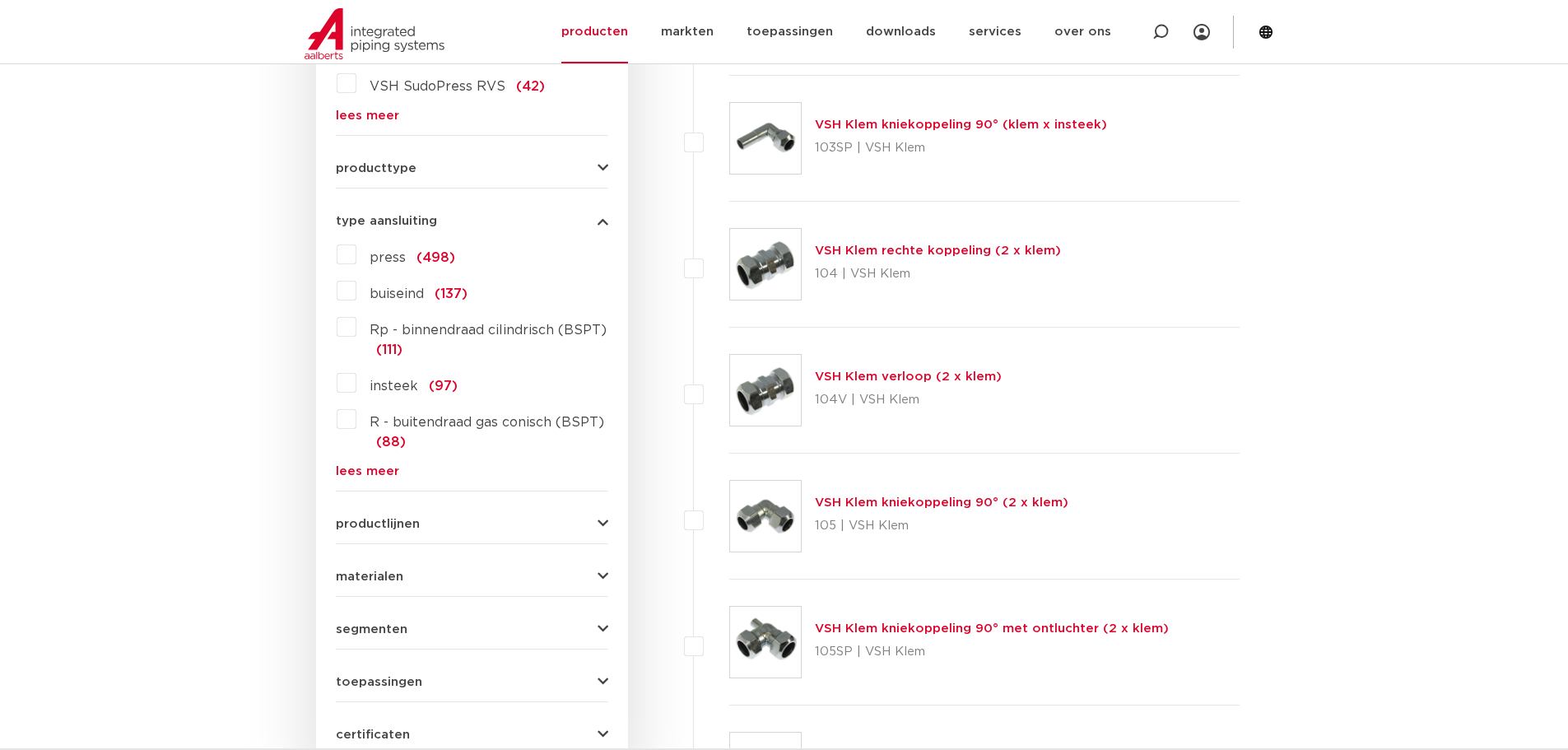
click at [396, 470] on link "lees meer" at bounding box center [471, 471] width 273 height 12
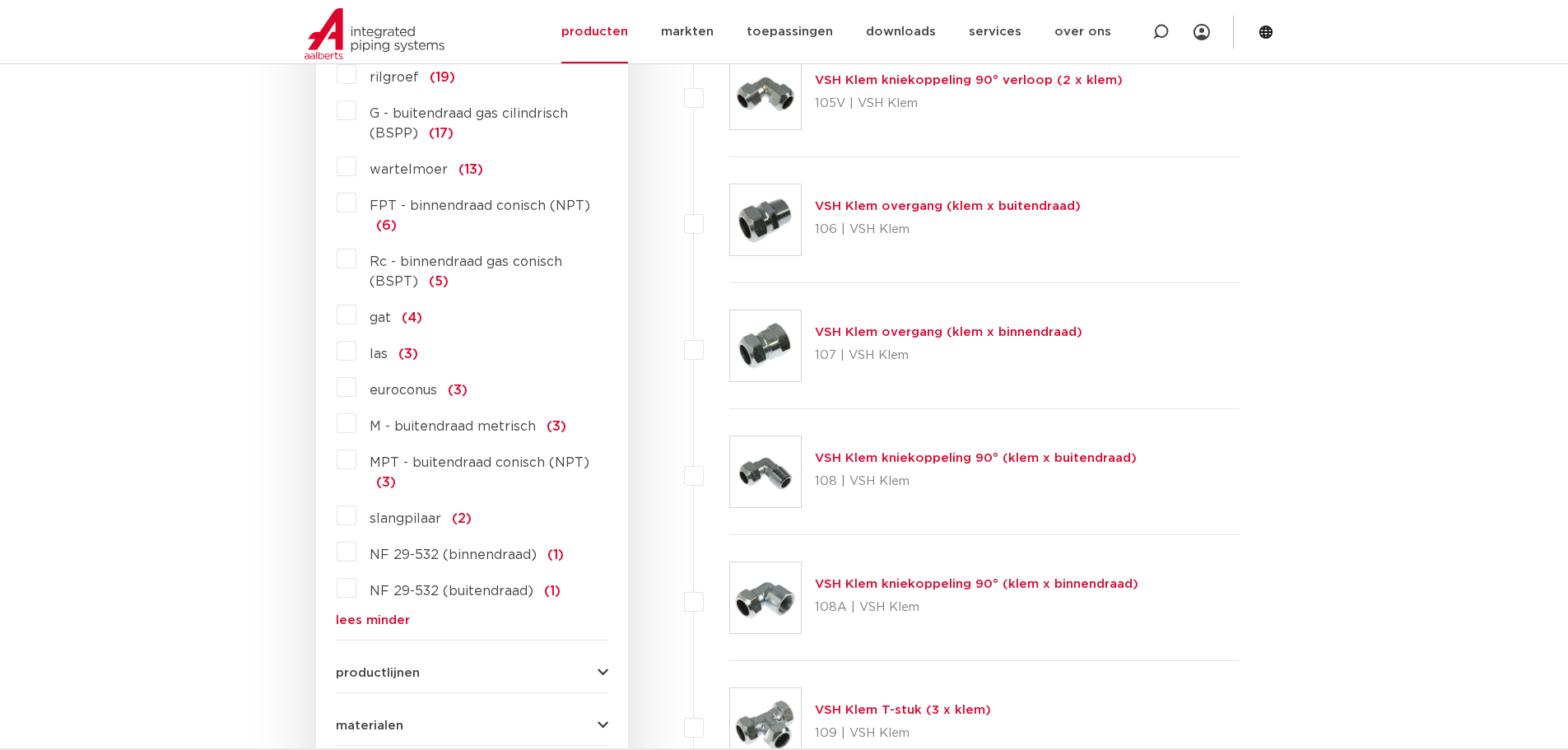
scroll to position [1399, 0]
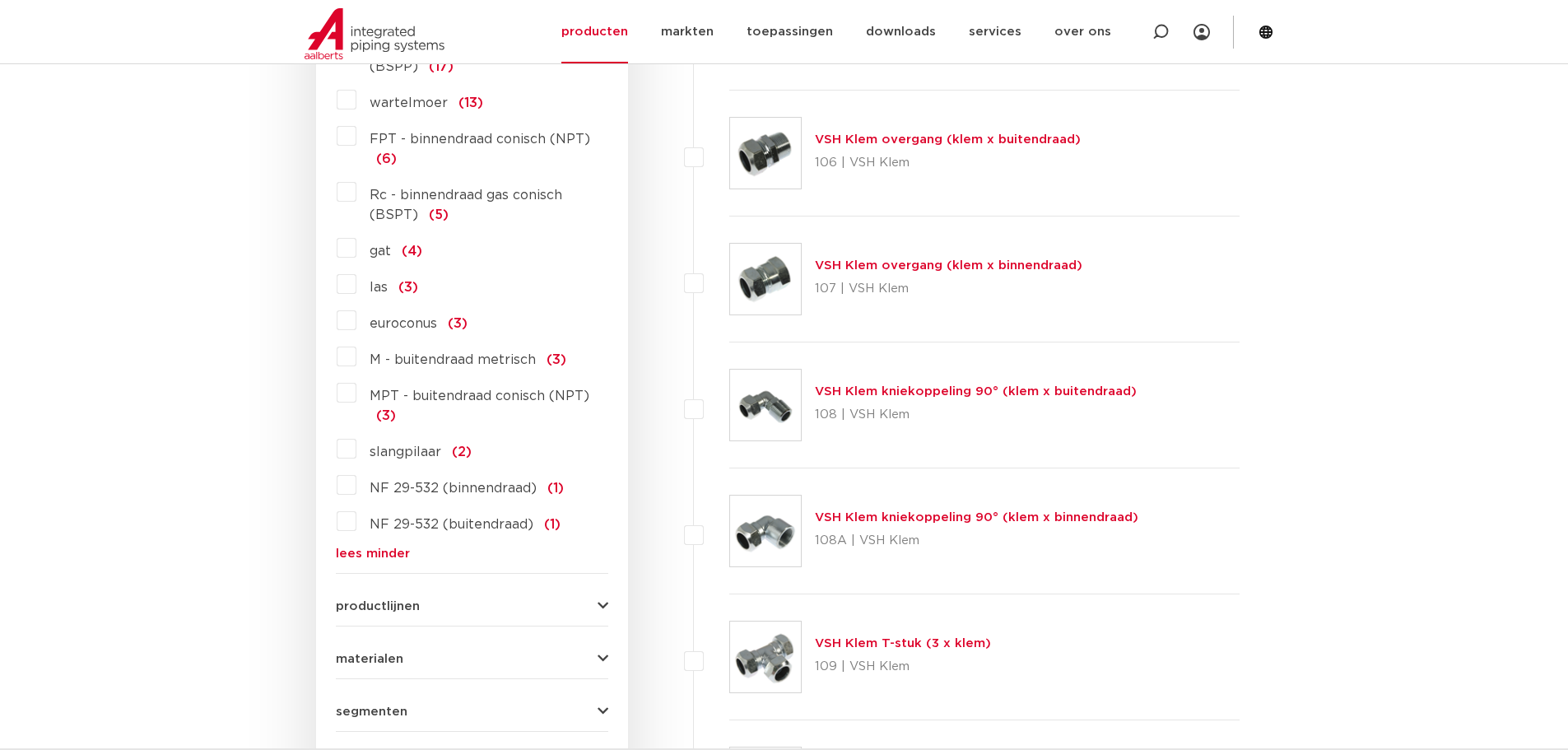
click at [356, 446] on label "slangpilaar (2)" at bounding box center [414, 448] width 115 height 26
click at [0, 0] on input "slangpilaar (2)" at bounding box center [0, 0] width 0 height 0
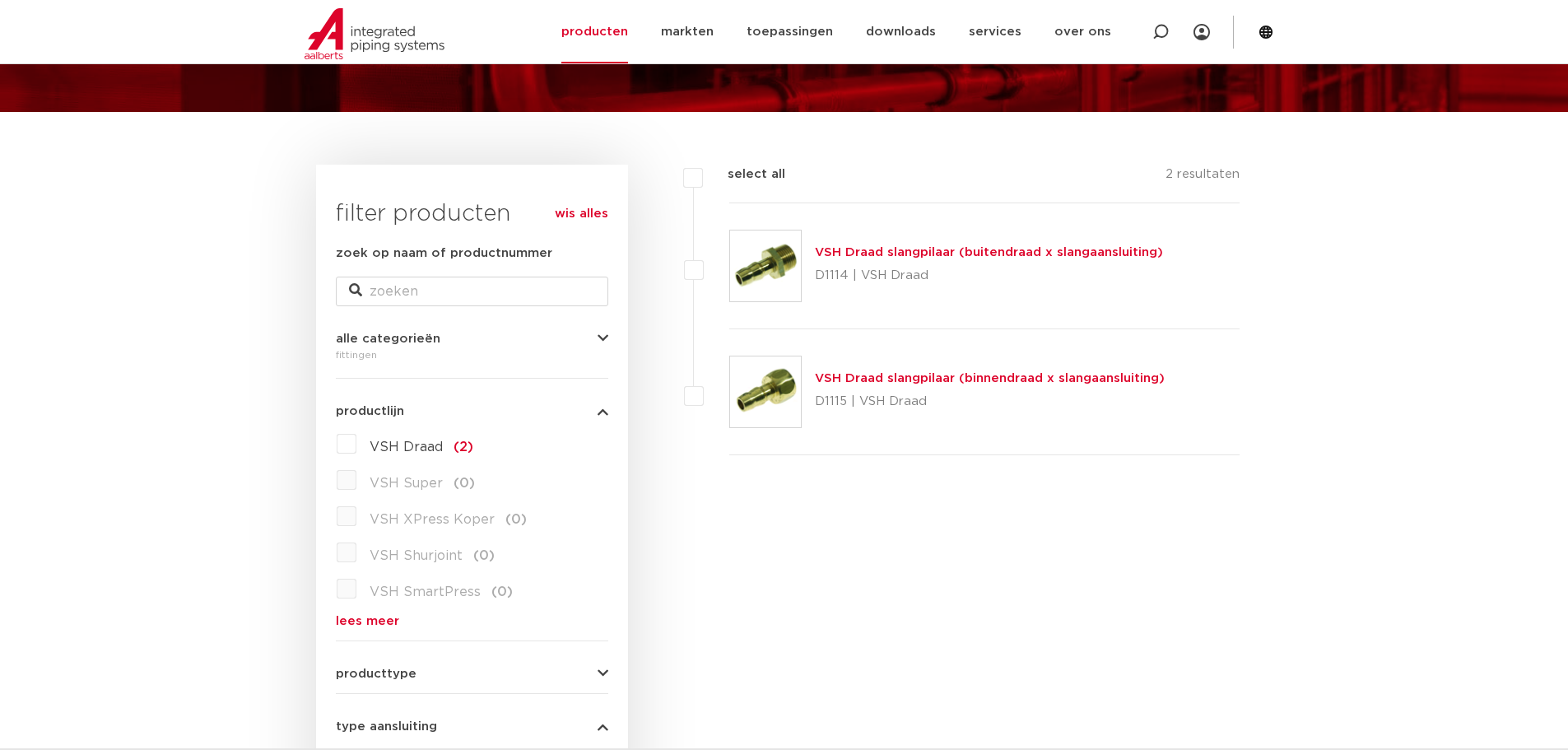
scroll to position [77, 0]
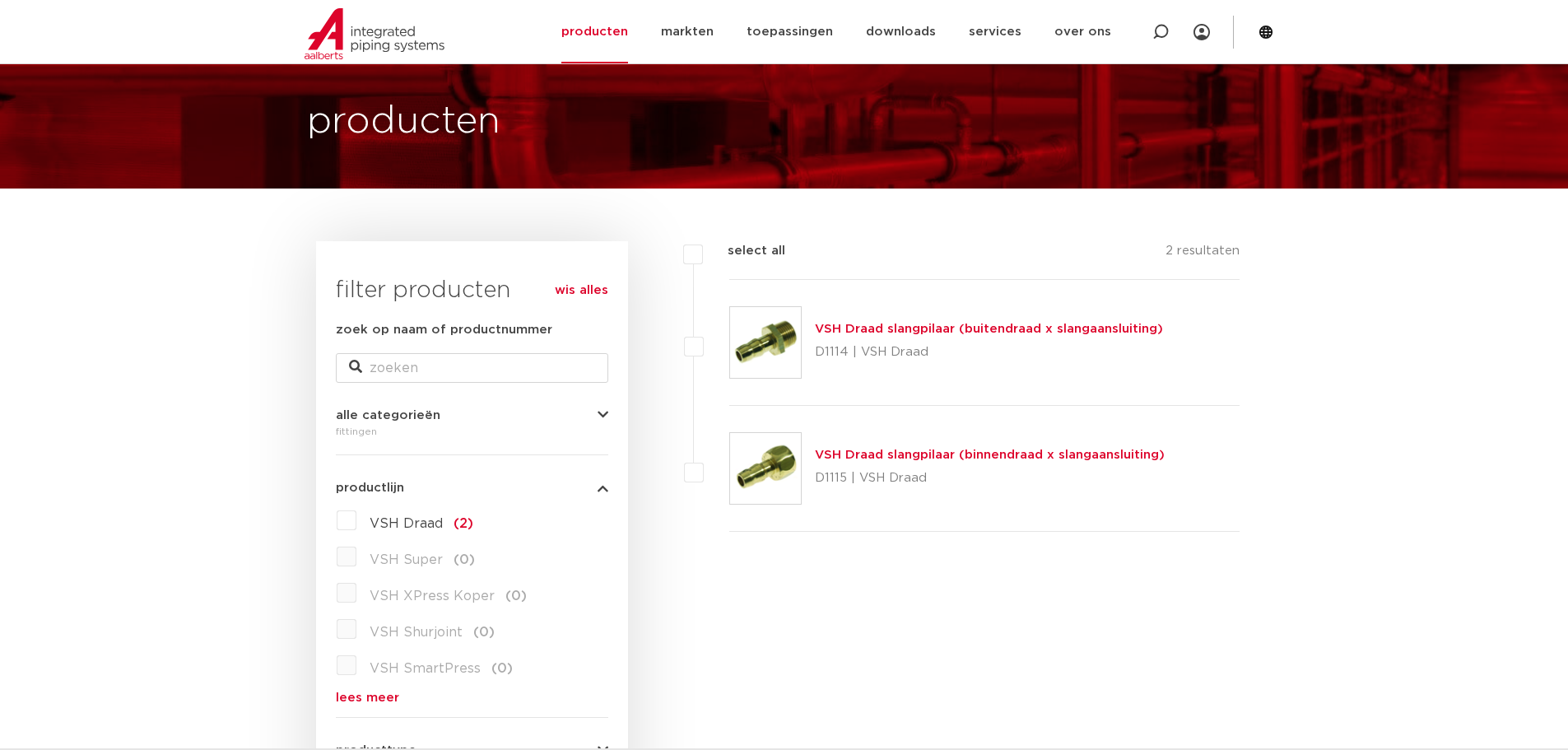
click at [772, 326] on img at bounding box center [765, 343] width 71 height 71
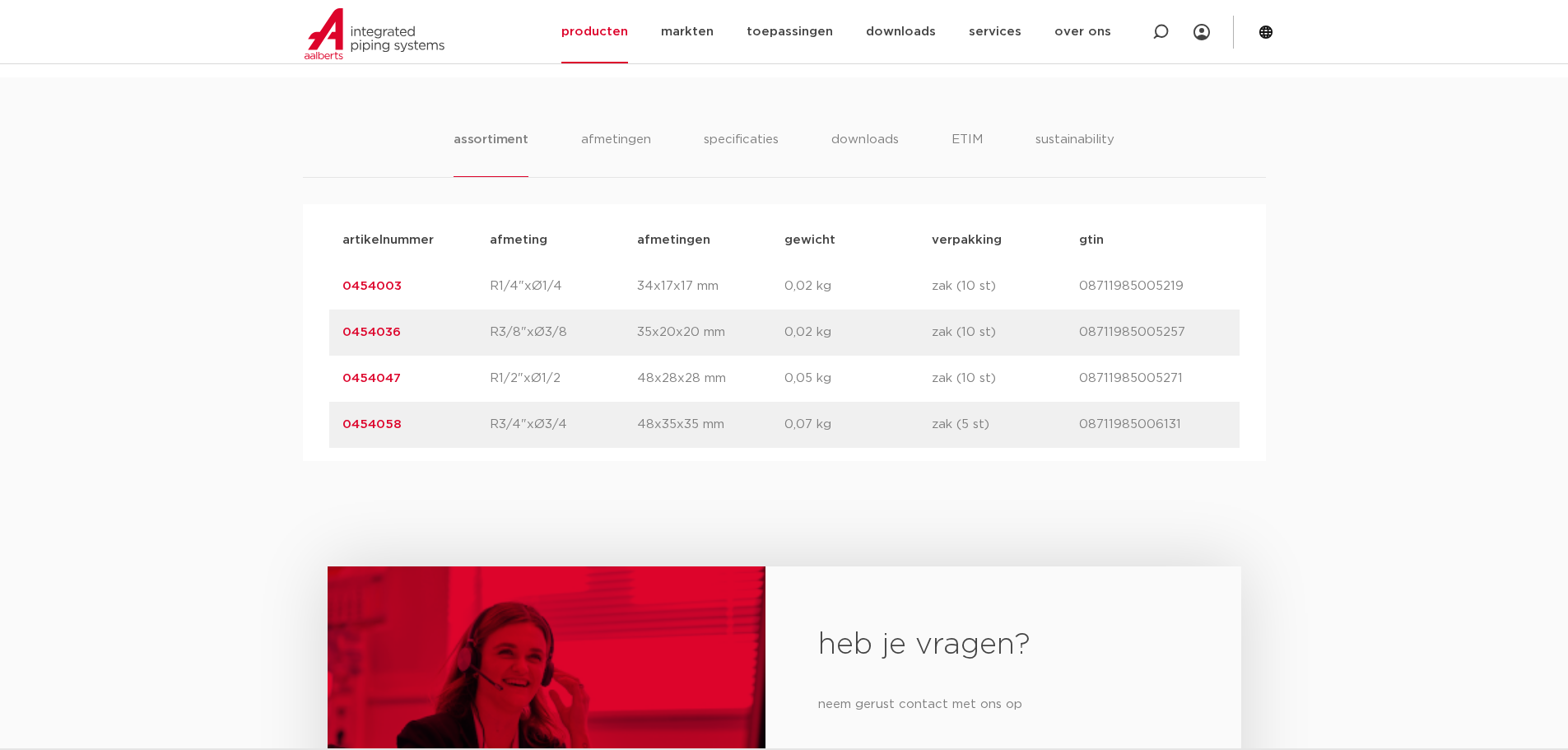
scroll to position [987, 0]
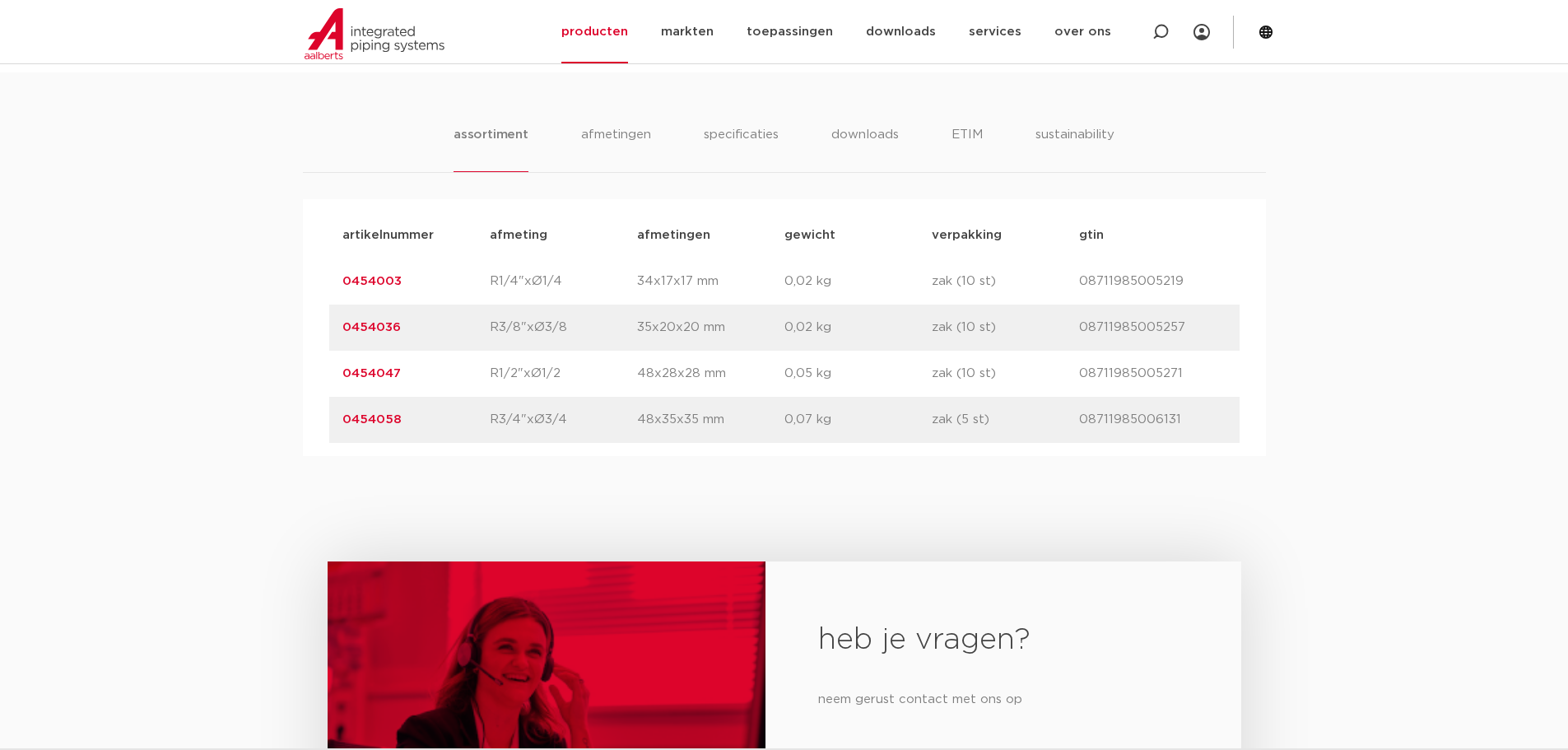
click at [385, 323] on link "0454036" at bounding box center [371, 326] width 59 height 12
click at [376, 371] on link "0454047" at bounding box center [371, 373] width 59 height 12
